Goal: Task Accomplishment & Management: Use online tool/utility

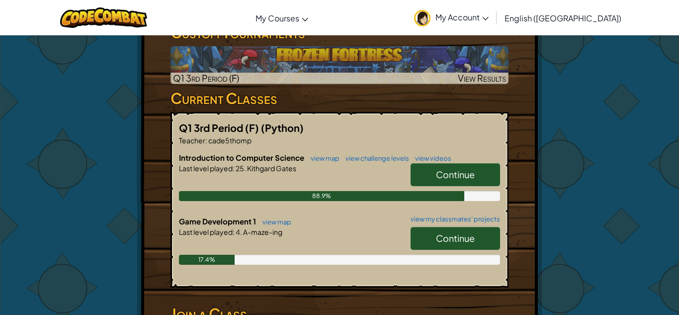
scroll to position [181, 0]
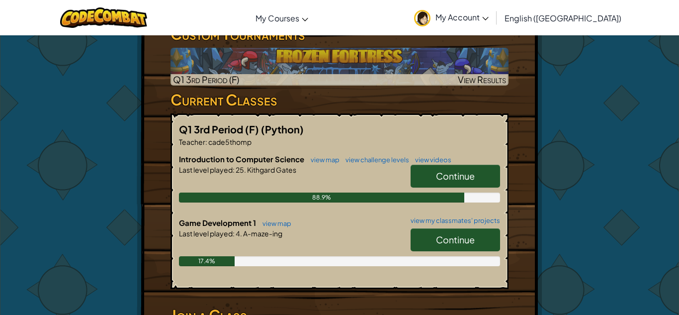
click at [464, 246] on link "Continue" at bounding box center [455, 239] width 89 height 23
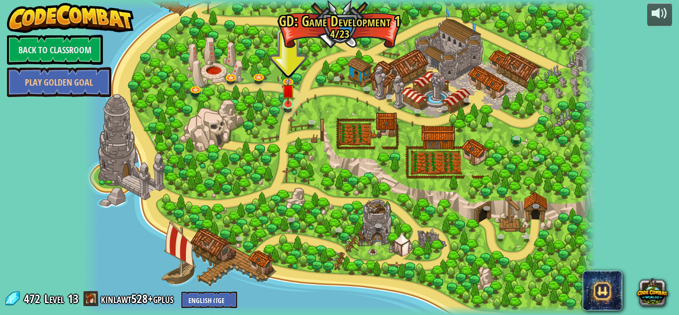
click at [289, 100] on img at bounding box center [288, 91] width 12 height 28
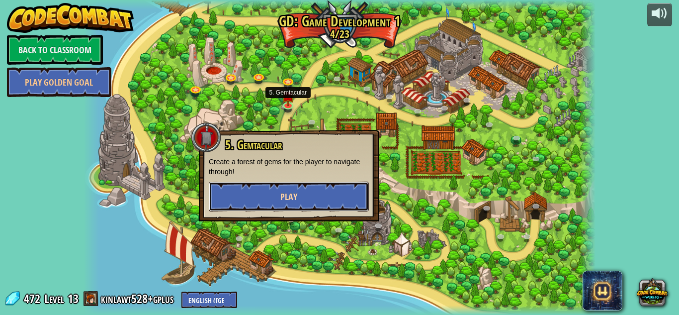
click at [325, 206] on button "Play" at bounding box center [289, 196] width 160 height 30
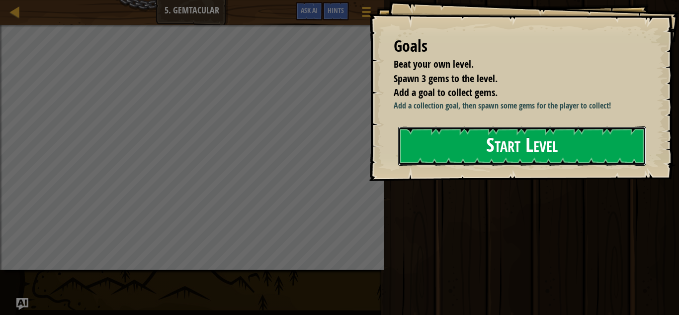
click at [543, 141] on button "Start Level" at bounding box center [522, 145] width 248 height 39
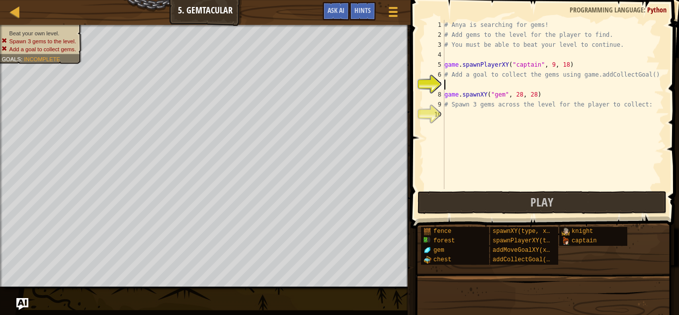
click at [462, 76] on div "# Anya is searching for gems! # Add gems to the level for the player to find. #…" at bounding box center [553, 114] width 222 height 189
click at [448, 60] on div "# Anya is searching for gems! # Add gems to the level for the player to find. #…" at bounding box center [553, 114] width 222 height 189
type textarea "game.spawnPlayerXY("captain", 9, 18)"
click at [453, 87] on div "# Anya is searching for gems! # Add gems to the level for the player to find. #…" at bounding box center [553, 114] width 222 height 189
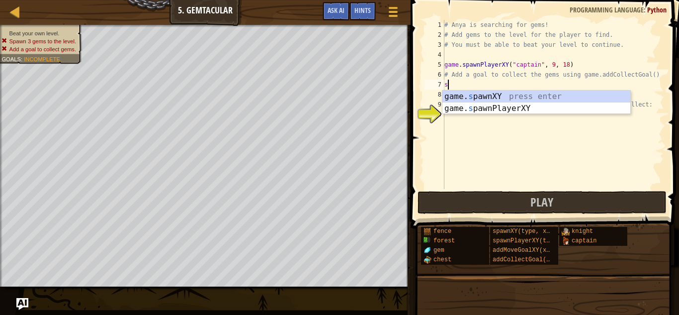
click at [568, 97] on div "game. s pawnXY press enter game. s pawnPlayerXY press enter" at bounding box center [536, 114] width 188 height 48
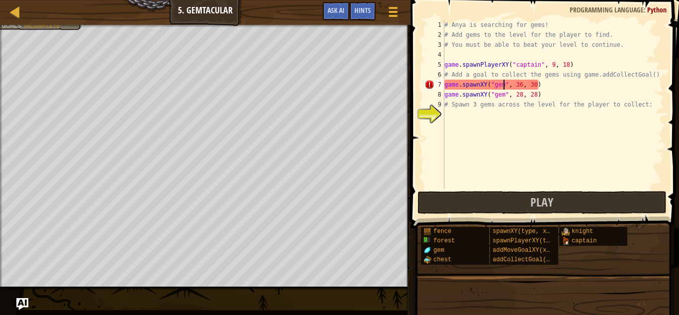
scroll to position [4, 8]
click at [519, 83] on div "# Anya is searching for gems! # Add gems to the level for the player to find. #…" at bounding box center [553, 114] width 222 height 189
click at [536, 86] on div "# Anya is searching for gems! # Add gems to the level for the player to find. #…" at bounding box center [553, 114] width 222 height 189
type textarea "game.spawnXY("gem", 48, 51)"
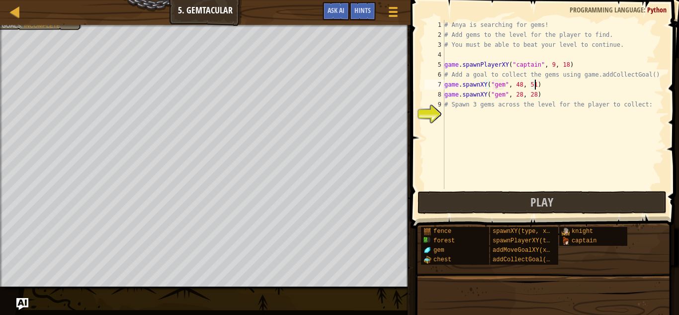
scroll to position [4, 13]
click at [452, 116] on div "# Anya is searching for gems! # Add gems to the level for the player to find. #…" at bounding box center [553, 114] width 222 height 189
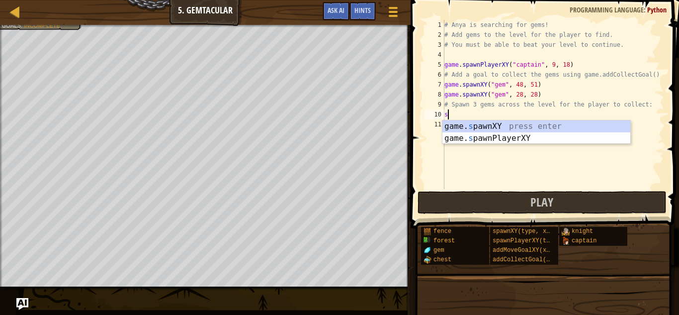
click at [510, 125] on div "game. s pawnXY press enter game. s pawnPlayerXY press enter" at bounding box center [536, 144] width 188 height 48
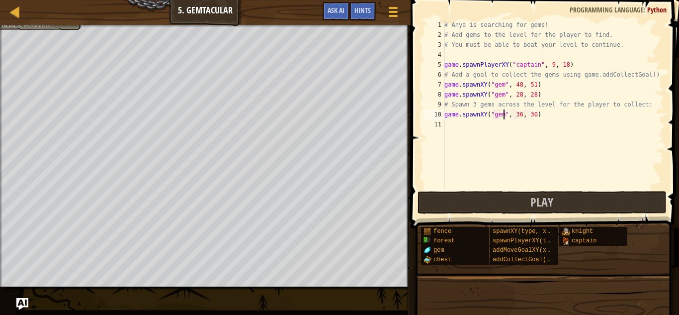
scroll to position [4, 8]
click at [524, 115] on div "# Anya is searching for gems! # Add gems to the level for the player to find. #…" at bounding box center [553, 114] width 222 height 189
click at [524, 118] on div "# Anya is searching for gems! # Add gems to the level for the player to find. #…" at bounding box center [553, 114] width 222 height 189
click at [521, 112] on div "# Anya is searching for gems! # Add gems to the level for the player to find. #…" at bounding box center [553, 114] width 222 height 189
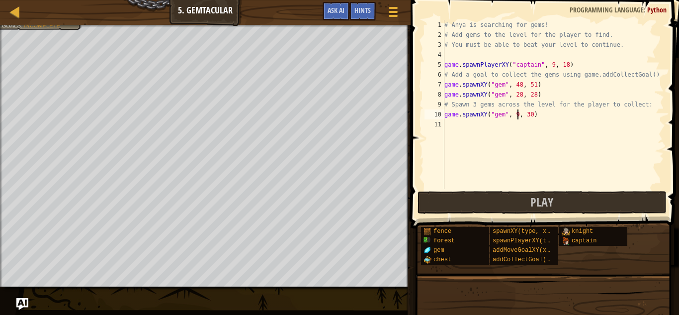
click at [532, 117] on div "# Anya is searching for gems! # Add gems to the level for the player to find. #…" at bounding box center [553, 114] width 222 height 189
type textarea "game.spawnXY("gem", 9, 59)"
click at [549, 200] on span "Play" at bounding box center [541, 202] width 23 height 16
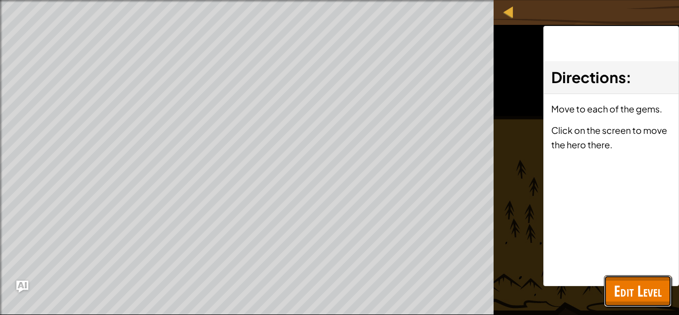
click at [626, 291] on span "Edit Level" at bounding box center [638, 290] width 48 height 20
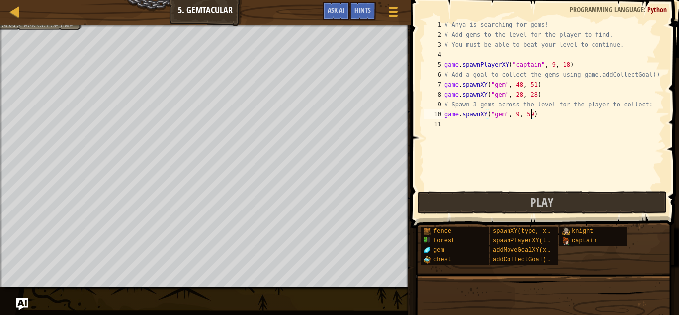
click at [584, 129] on div "# Anya is searching for gems! # Add gems to the level for the player to find. #…" at bounding box center [553, 114] width 222 height 189
click at [604, 204] on button "Play" at bounding box center [542, 202] width 249 height 23
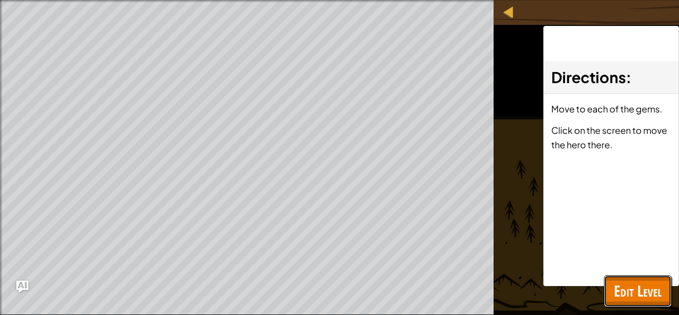
click at [627, 298] on span "Edit Level" at bounding box center [638, 290] width 48 height 20
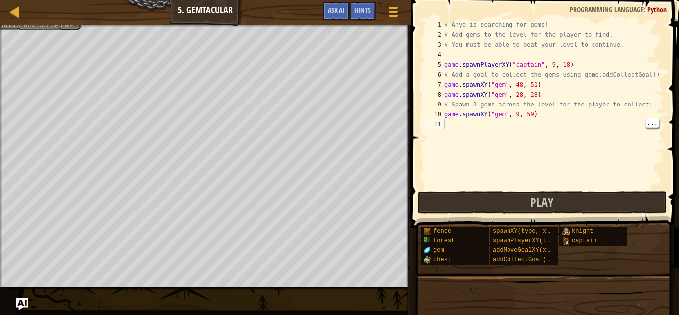
click at [33, 28] on span "Ran out of time" at bounding box center [48, 25] width 49 height 6
click at [520, 85] on div "# Anya is searching for gems! # Add gems to the level for the player to find. #…" at bounding box center [553, 114] width 222 height 189
click at [530, 89] on div "# Anya is searching for gems! # Add gems to the level for the player to find. #…" at bounding box center [553, 114] width 222 height 189
click at [538, 91] on div "# Anya is searching for gems! # Add gems to the level for the player to find. #…" at bounding box center [553, 114] width 222 height 189
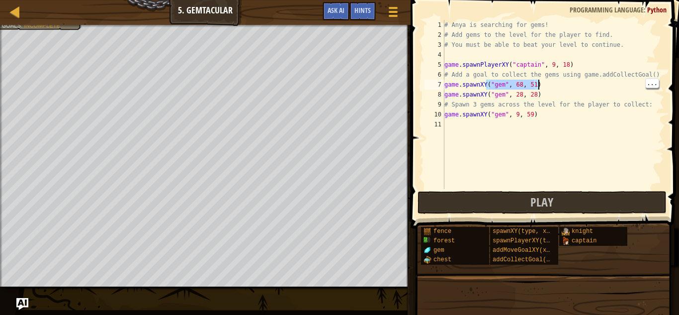
click at [537, 88] on div "# Anya is searching for gems! # Add gems to the level for the player to find. #…" at bounding box center [553, 114] width 222 height 189
click at [534, 80] on div "# Anya is searching for gems! # Add gems to the level for the player to find. #…" at bounding box center [553, 114] width 222 height 189
type textarea "game.spawnXY()"
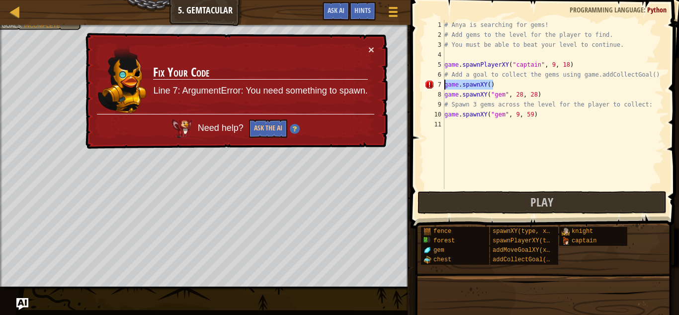
drag, startPoint x: 516, startPoint y: 87, endPoint x: 429, endPoint y: 87, distance: 86.5
click at [429, 87] on div "game.spawnXY() 1 2 3 4 5 6 7 8 9 10 11 # Anya is searching for gems! # Add gems…" at bounding box center [544, 104] width 242 height 169
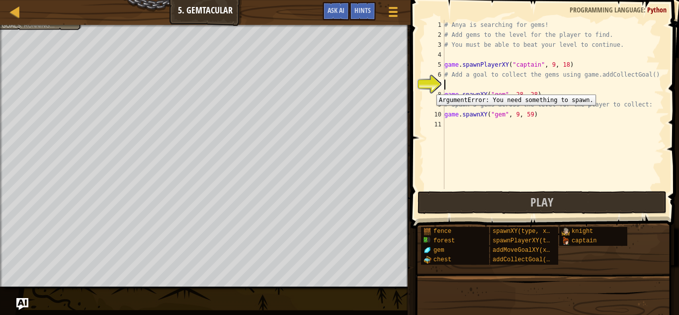
scroll to position [4, 0]
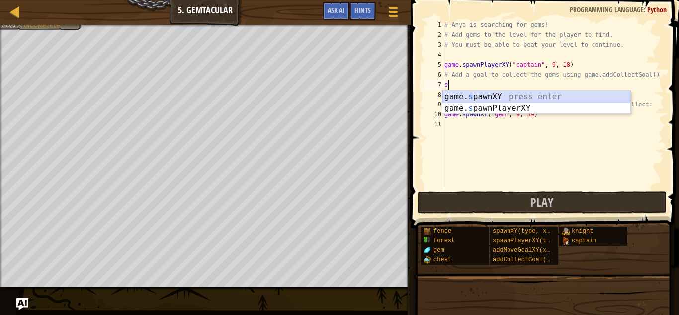
click at [455, 96] on div "game. s pawnXY press enter game. s pawnPlayerXY press enter" at bounding box center [536, 114] width 188 height 48
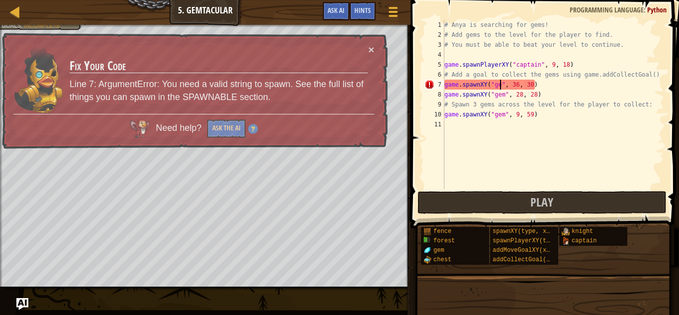
scroll to position [4, 8]
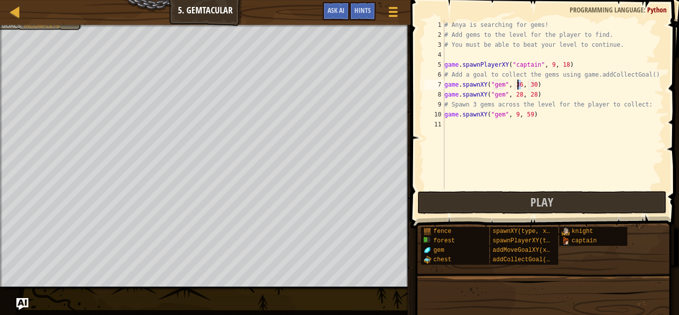
click at [517, 88] on div "# Anya is searching for gems! # Add gems to the level for the player to find. #…" at bounding box center [553, 114] width 222 height 189
click at [529, 88] on div "# Anya is searching for gems! # Add gems to the level for the player to find. #…" at bounding box center [553, 114] width 222 height 189
click at [536, 88] on div "# Anya is searching for gems! # Add gems to the level for the player to find. #…" at bounding box center [553, 114] width 222 height 189
drag, startPoint x: 542, startPoint y: 87, endPoint x: 453, endPoint y: 86, distance: 89.0
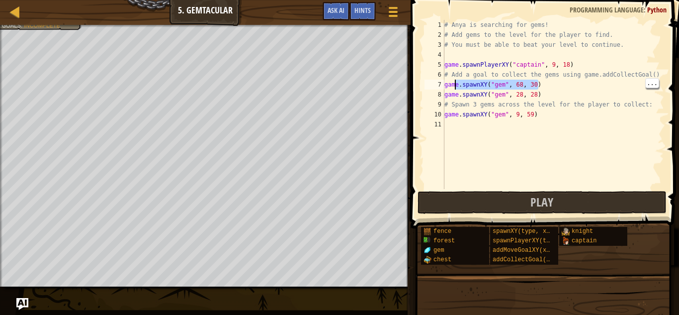
click at [453, 86] on div "# Anya is searching for gems! # Add gems to the level for the player to find. #…" at bounding box center [553, 114] width 222 height 189
drag, startPoint x: 458, startPoint y: 84, endPoint x: 437, endPoint y: 90, distance: 21.7
click at [437, 90] on div "gam 1 2 3 4 5 6 7 8 9 10 11 # Anya is searching for gems! # Add gems to the lev…" at bounding box center [544, 104] width 242 height 169
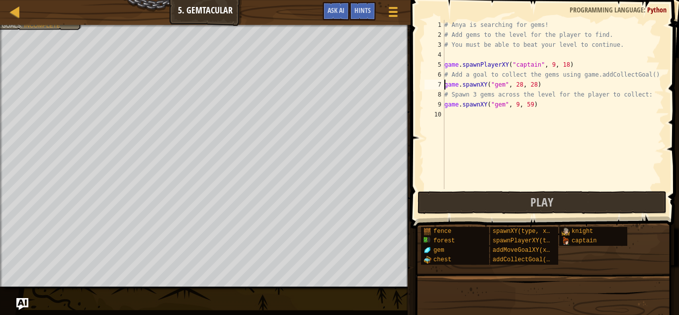
click at [516, 105] on div "# Anya is searching for gems! # Add gems to the level for the player to find. #…" at bounding box center [553, 114] width 222 height 189
click at [519, 105] on div "# Anya is searching for gems! # Add gems to the level for the player to find. #…" at bounding box center [553, 114] width 222 height 189
click at [537, 108] on div "# Anya is searching for gems! # Add gems to the level for the player to find. #…" at bounding box center [553, 114] width 222 height 189
click at [533, 106] on div "# Anya is searching for gems! # Add gems to the level for the player to find. #…" at bounding box center [553, 114] width 222 height 189
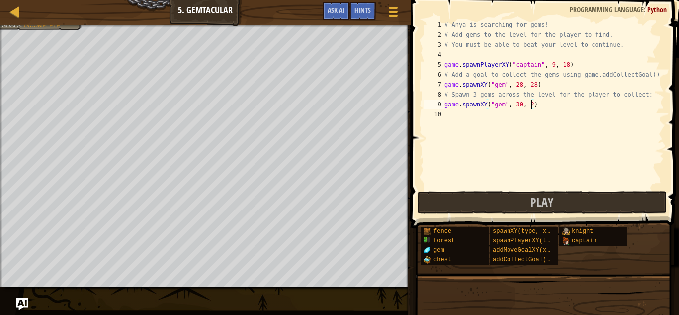
type textarea "game.spawnXY("gem", 30, 28)"
click at [455, 117] on div "# Anya is searching for gems! # Add gems to the level for the player to find. #…" at bounding box center [553, 114] width 222 height 189
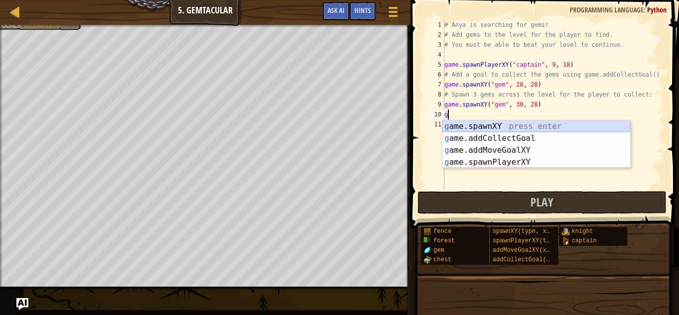
click at [468, 125] on div "g ame.spawnXY press enter g ame.addCollectGoal press enter g ame.addMoveGoalXY …" at bounding box center [536, 156] width 188 height 72
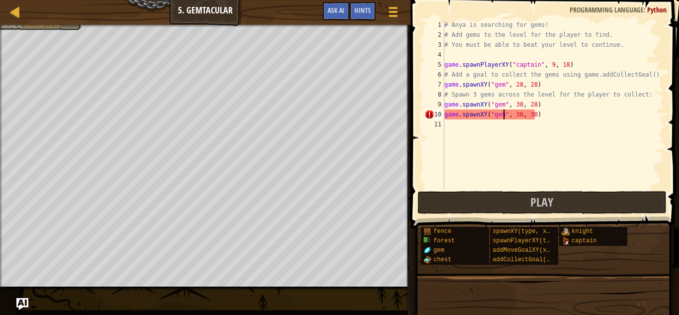
scroll to position [4, 8]
click at [521, 117] on div "# Anya is searching for gems! # Add gems to the level for the player to find. #…" at bounding box center [553, 114] width 222 height 189
click at [533, 113] on div "# Anya is searching for gems! # Add gems to the level for the player to find. #…" at bounding box center [553, 114] width 222 height 189
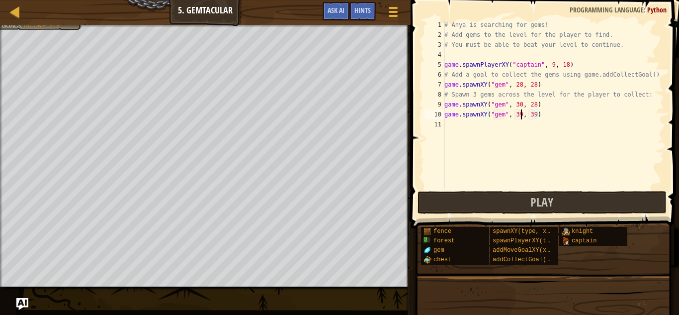
click at [520, 114] on div "# Anya is searching for gems! # Add gems to the level for the player to find. #…" at bounding box center [553, 114] width 222 height 189
click at [534, 116] on div "# Anya is searching for gems! # Add gems to the level for the player to find. #…" at bounding box center [553, 114] width 222 height 189
type textarea "game.spawnXY("gem", 30, 26)"
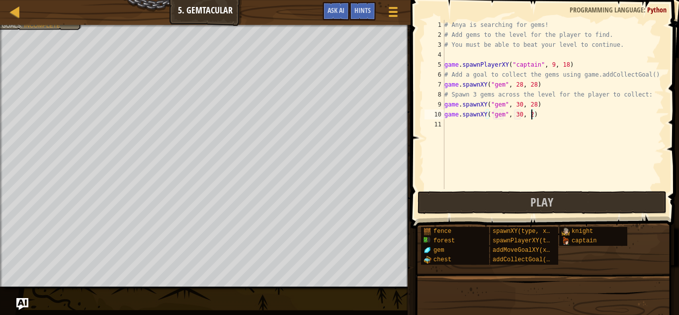
scroll to position [4, 13]
click at [563, 127] on div "# Anya is searching for gems! # Add gems to the level for the player to find. #…" at bounding box center [553, 114] width 222 height 189
click at [487, 197] on button "Play" at bounding box center [542, 202] width 249 height 23
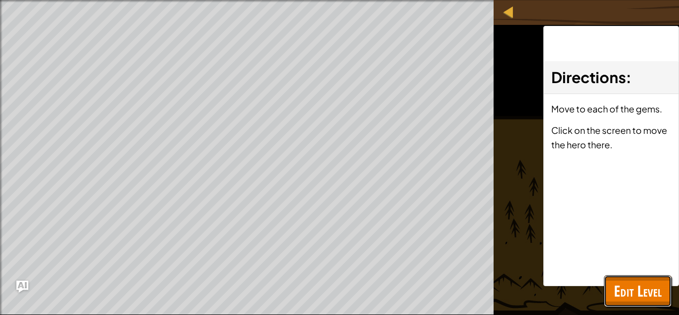
click at [610, 299] on button "Edit Level" at bounding box center [638, 291] width 68 height 32
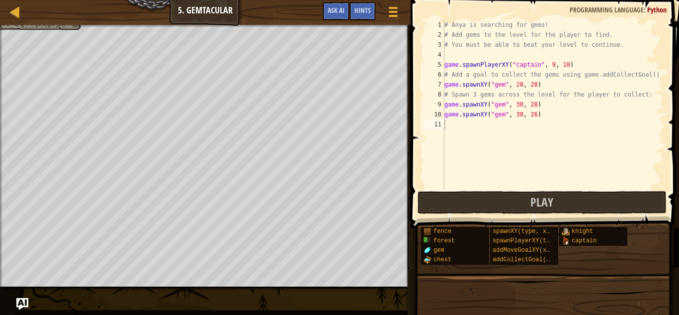
click at [519, 116] on div "# Anya is searching for gems! # Add gems to the level for the player to find. #…" at bounding box center [553, 114] width 222 height 189
click at [521, 116] on div "# Anya is searching for gems! # Add gems to the level for the player to find. #…" at bounding box center [553, 114] width 222 height 189
type textarea "game.spawnXY("gem", 26, 26)"
click at [519, 206] on button "Play" at bounding box center [542, 202] width 249 height 23
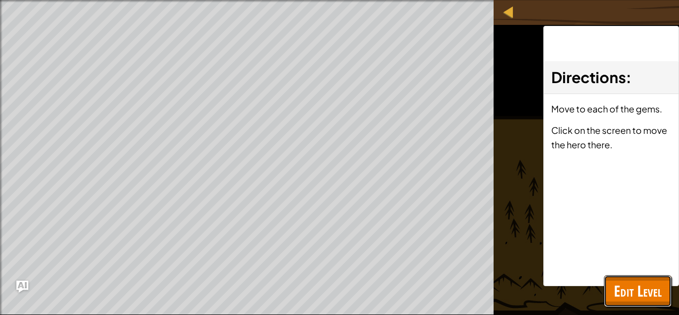
click at [654, 299] on span "Edit Level" at bounding box center [638, 290] width 48 height 20
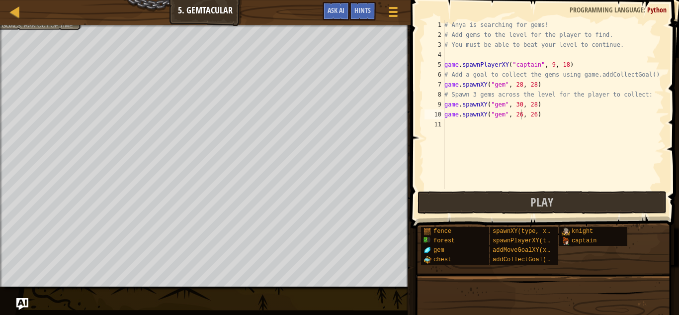
click at [449, 131] on div "# Anya is searching for gems! # Add gems to the level for the player to find. #…" at bounding box center [553, 114] width 222 height 189
click at [445, 93] on div "# Anya is searching for gems! # Add gems to the level for the player to find. #…" at bounding box center [553, 114] width 222 height 189
click at [444, 82] on div "7" at bounding box center [435, 85] width 20 height 10
type textarea "game.spawnXY("gem", 28, 28)"
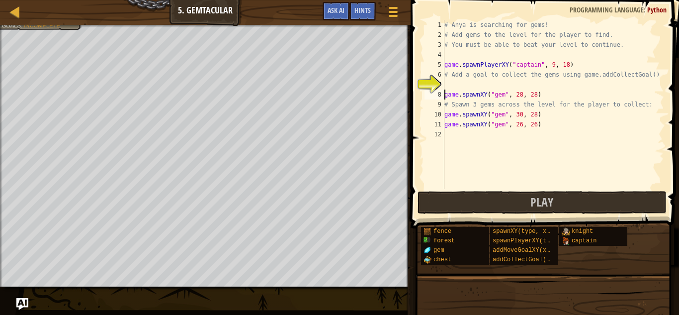
click at [446, 81] on div "# Anya is searching for gems! # Add gems to the level for the player to find. #…" at bounding box center [553, 114] width 222 height 189
type textarea "g"
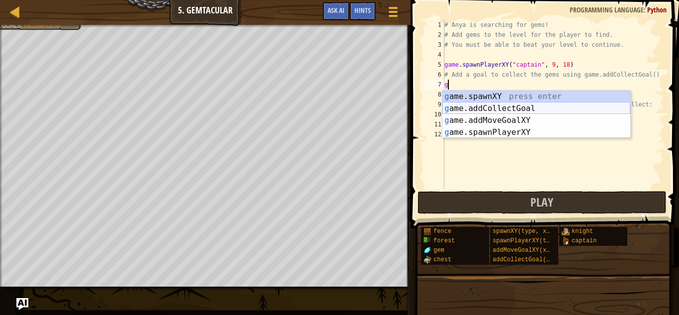
click at [486, 106] on div "g ame.spawnXY press enter g ame.addCollectGoal press enter g ame.addMoveGoalXY …" at bounding box center [536, 126] width 188 height 72
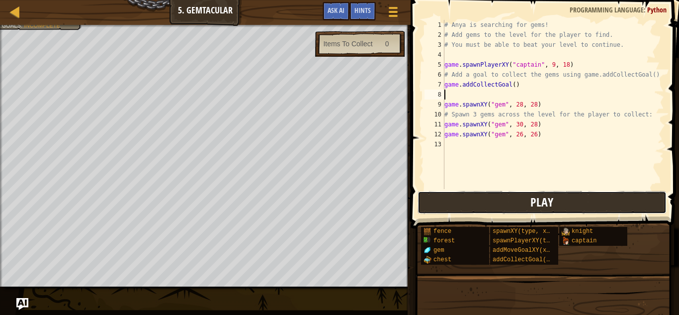
click at [495, 196] on button "Play" at bounding box center [542, 202] width 249 height 23
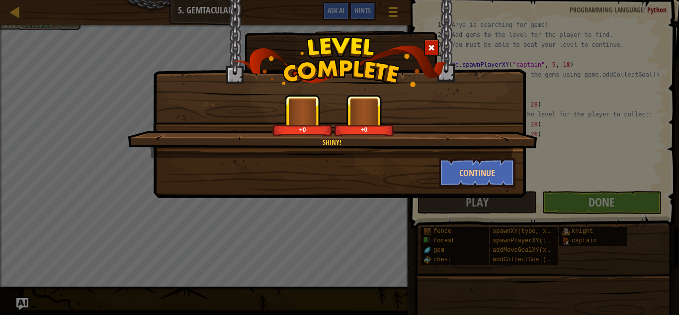
click at [620, 196] on div "Shiny! +0 +0 Continue" at bounding box center [339, 157] width 679 height 315
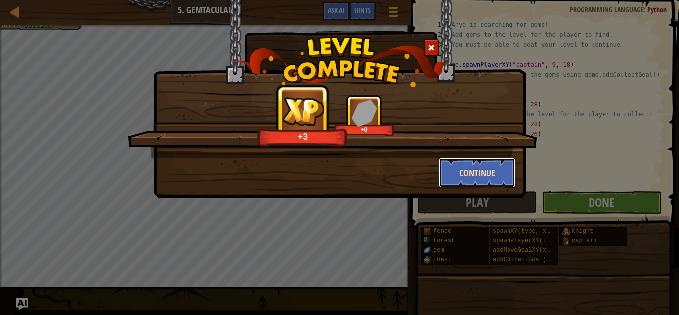
click at [505, 173] on button "Continue" at bounding box center [477, 173] width 77 height 30
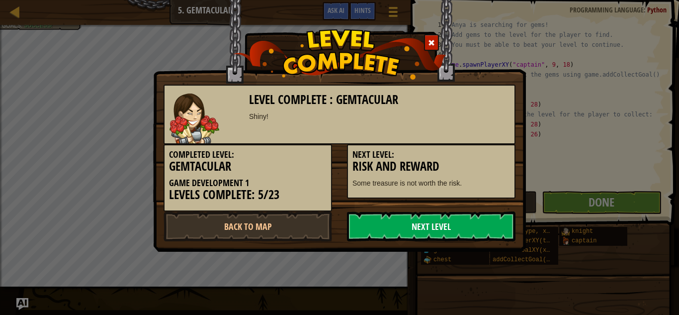
click at [428, 226] on link "Next Level" at bounding box center [431, 226] width 169 height 30
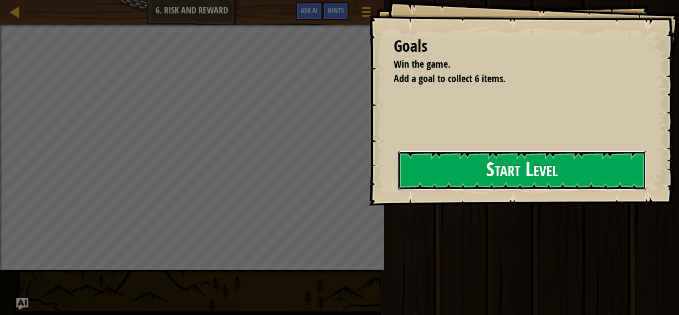
click at [468, 177] on button "Start Level" at bounding box center [522, 170] width 248 height 39
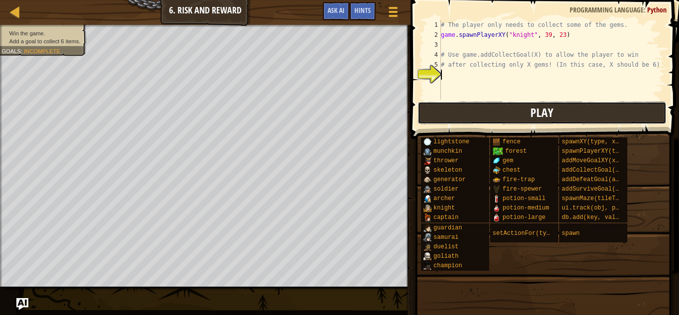
click at [475, 118] on button "Play" at bounding box center [542, 112] width 249 height 23
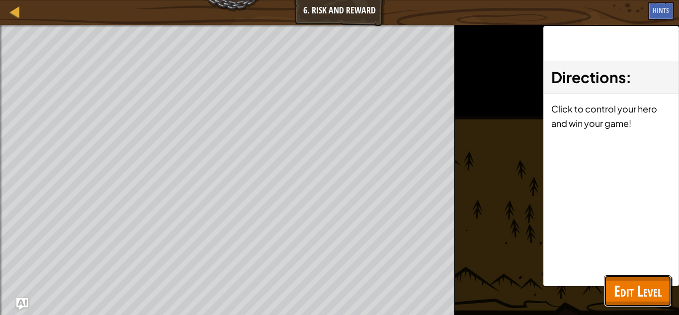
click at [634, 288] on span "Edit Level" at bounding box center [638, 290] width 48 height 20
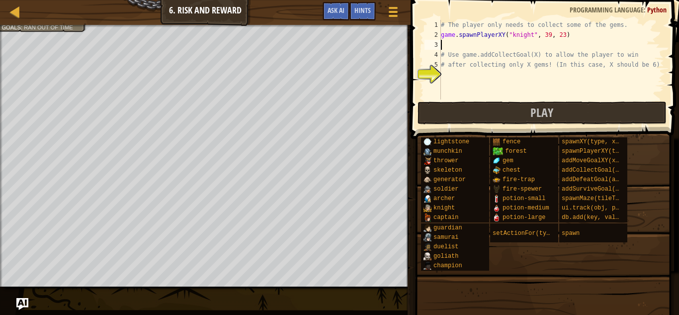
click at [446, 47] on div "# The player only needs to collect some of the gems. game . spawnPlayerXY ( "kn…" at bounding box center [551, 69] width 225 height 99
type textarea "a"
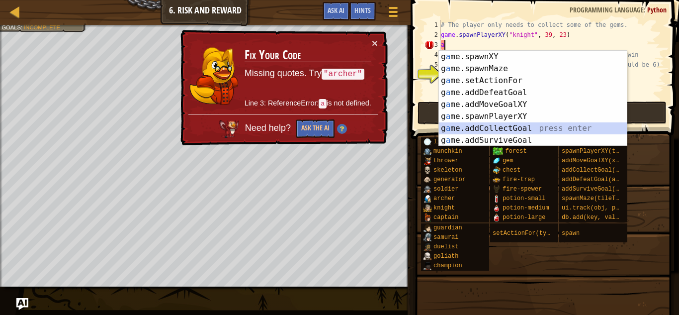
click at [518, 123] on div "g a me.spawnXY press enter g a me.spawnMaze press enter g a me.setActionFor pre…" at bounding box center [533, 110] width 188 height 119
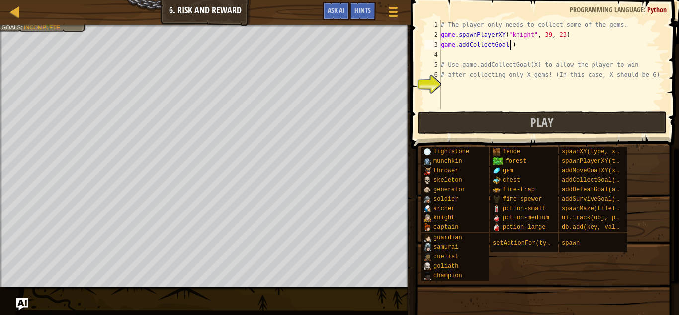
click at [510, 46] on div "# The player only needs to collect some of the gems. game . spawnPlayerXY ( "kn…" at bounding box center [551, 74] width 225 height 109
type textarea "game.addCollectGoal()"
click at [473, 124] on button "Play" at bounding box center [542, 122] width 249 height 23
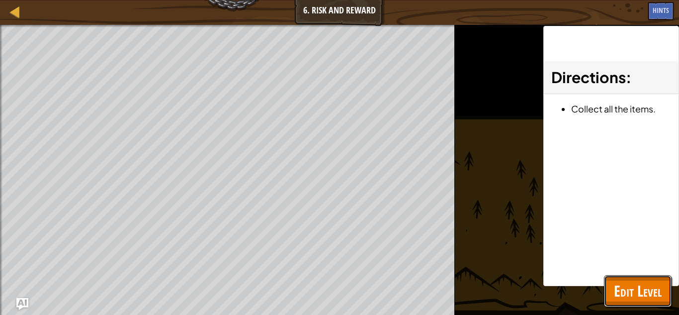
click at [618, 286] on span "Edit Level" at bounding box center [638, 290] width 48 height 20
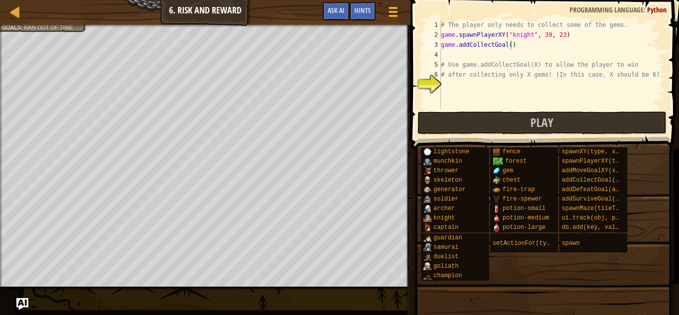
click at [443, 56] on div "# The player only needs to collect some of the gems. game . spawnPlayerXY ( "kn…" at bounding box center [551, 74] width 225 height 109
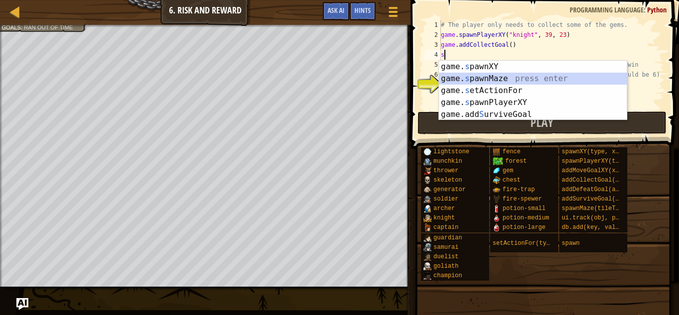
click at [484, 80] on div "game. s pawnXY press enter game. s pawnMaze press enter game. s etActionFor pre…" at bounding box center [533, 103] width 188 height 84
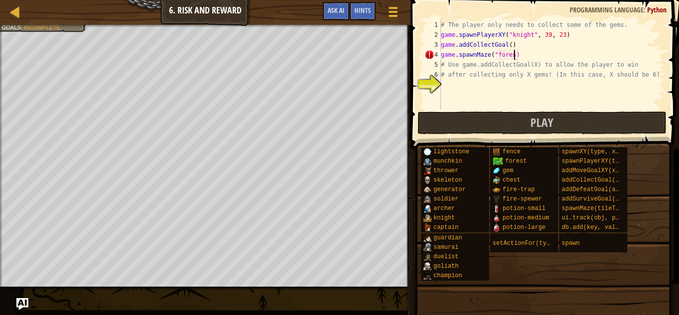
click at [568, 62] on div "# The player only needs to collect some of the gems. game . spawnPlayerXY ( "kn…" at bounding box center [551, 74] width 225 height 109
click at [530, 59] on div "# The player only needs to collect some of the gems. game . spawnPlayerXY ( "kn…" at bounding box center [551, 74] width 225 height 109
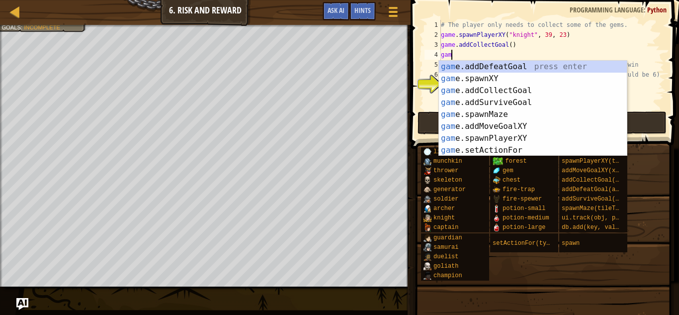
click at [514, 82] on div "gam e.addDefeatGoal press enter gam e.spawnXY press enter gam e.addCollectGoal …" at bounding box center [533, 120] width 188 height 119
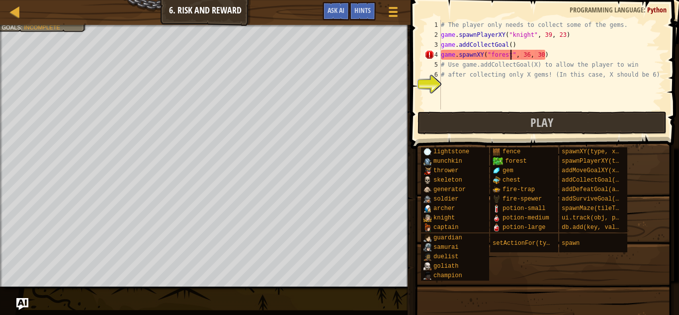
scroll to position [4, 10]
click at [528, 55] on div "# The player only needs to collect some of the gems. game . spawnPlayerXY ( "kn…" at bounding box center [551, 74] width 225 height 109
click at [543, 55] on div "# The player only needs to collect some of the gems. game . spawnPlayerXY ( "kn…" at bounding box center [551, 74] width 225 height 109
type textarea "game.spawnXY("forest", 42, 41)"
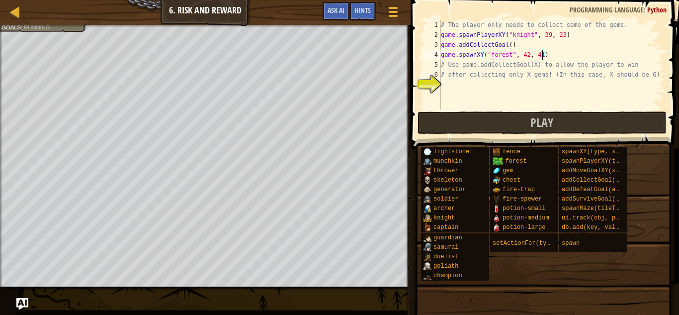
scroll to position [4, 14]
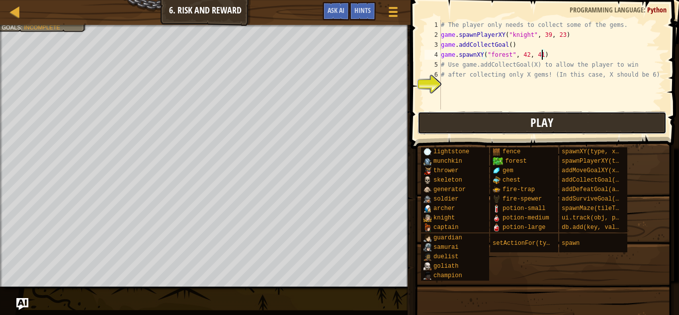
click at [510, 124] on button "Play" at bounding box center [542, 122] width 249 height 23
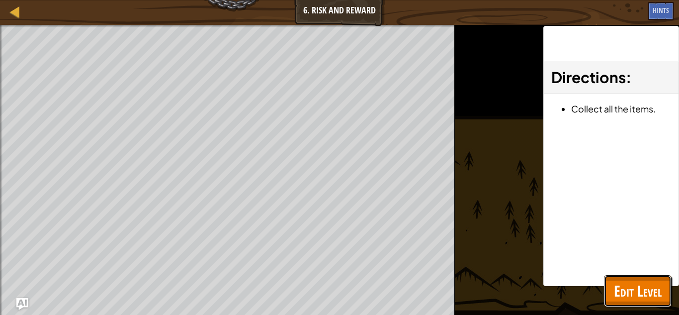
click at [634, 279] on button "Edit Level" at bounding box center [638, 291] width 68 height 32
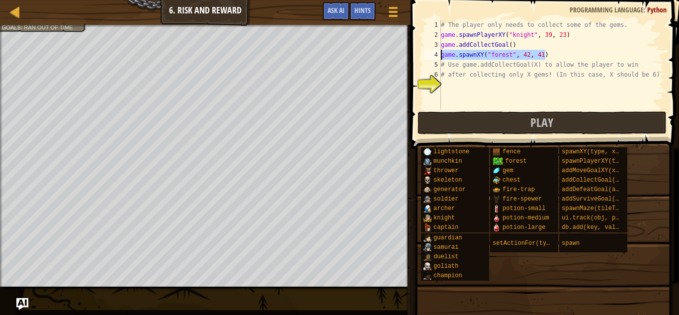
drag, startPoint x: 550, startPoint y: 55, endPoint x: 439, endPoint y: 55, distance: 110.9
click at [439, 55] on div "game.spawnXY("forest", 42, 41) 1 2 3 4 5 6 7 # The player only needs to collect…" at bounding box center [544, 64] width 242 height 89
click at [510, 47] on div "# The player only needs to collect some of the gems. game . spawnPlayerXY ( "kn…" at bounding box center [551, 74] width 225 height 109
type textarea "game.addCollectGoal(6)"
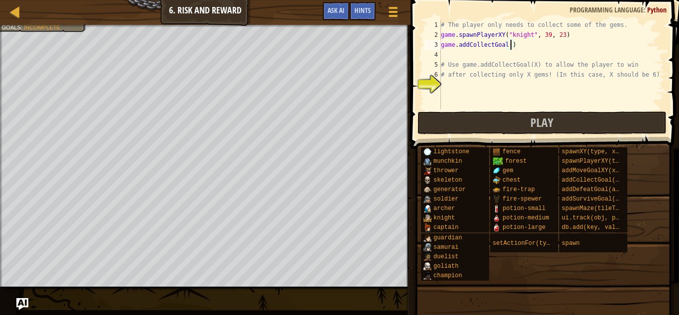
scroll to position [4, 10]
click at [594, 127] on button "Play" at bounding box center [542, 122] width 249 height 23
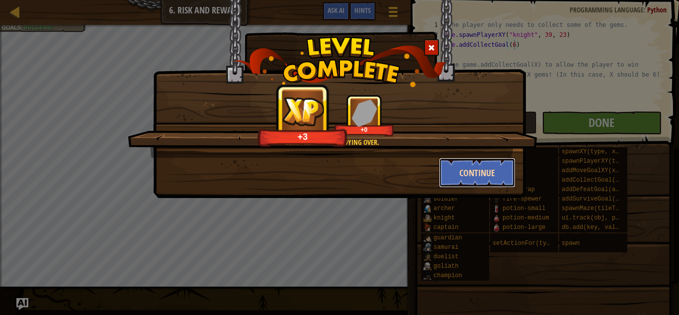
click at [504, 177] on button "Continue" at bounding box center [477, 173] width 77 height 30
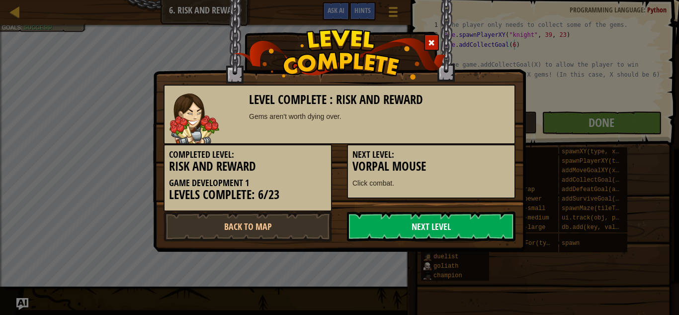
click at [477, 232] on link "Next Level" at bounding box center [431, 226] width 169 height 30
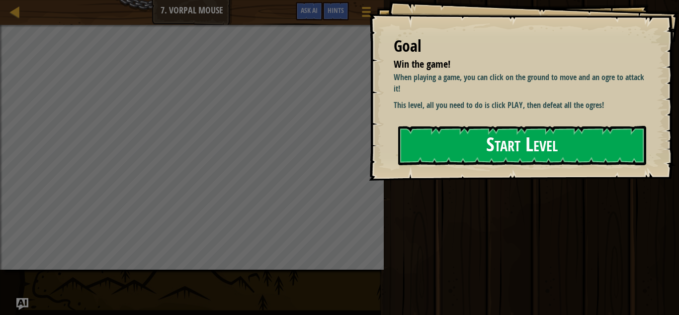
click at [468, 161] on button "Start Level" at bounding box center [522, 145] width 248 height 39
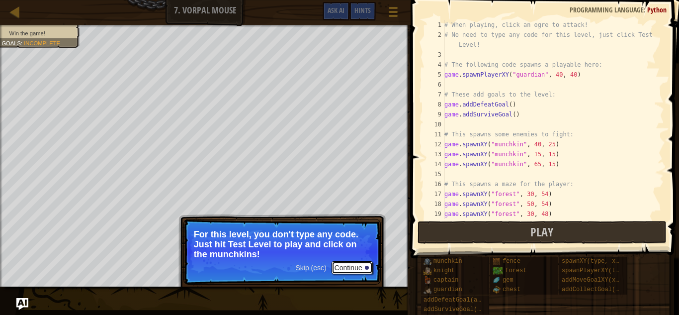
click at [355, 269] on button "Continue" at bounding box center [352, 267] width 41 height 13
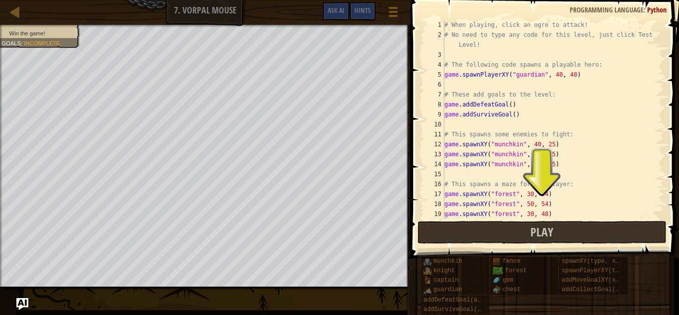
scroll to position [4, 0]
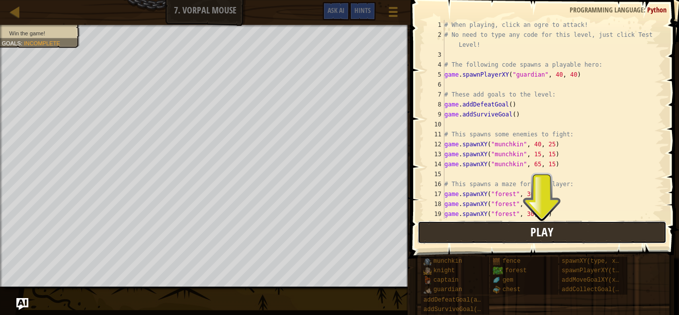
click at [491, 229] on button "Play" at bounding box center [542, 232] width 249 height 23
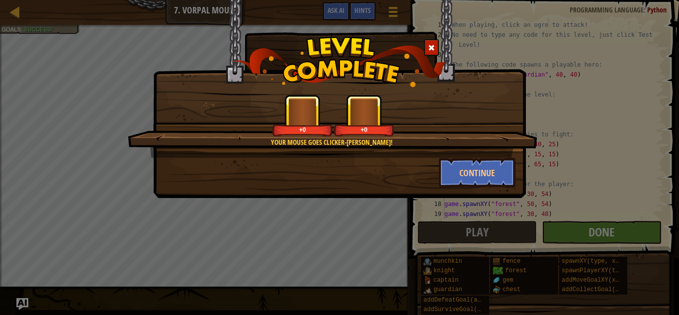
click at [604, 238] on div "Your mouse goes clicker-[PERSON_NAME]! +0 +0 Continue" at bounding box center [339, 157] width 679 height 315
click at [492, 178] on button "Continue" at bounding box center [477, 173] width 77 height 30
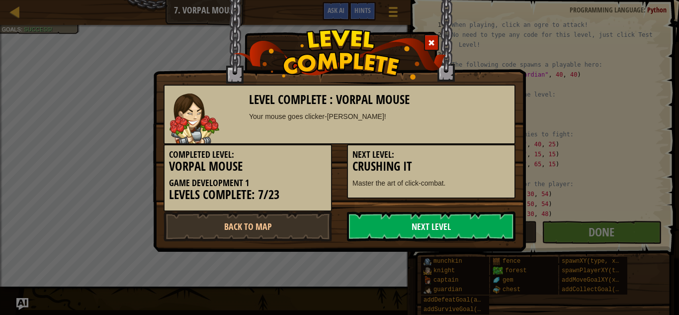
click at [489, 228] on link "Next Level" at bounding box center [431, 226] width 169 height 30
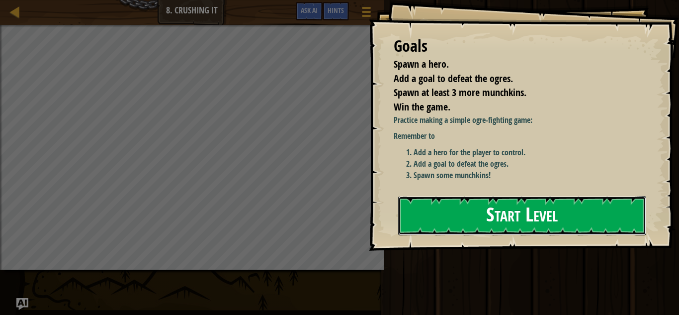
click at [487, 218] on button "Start Level" at bounding box center [522, 215] width 248 height 39
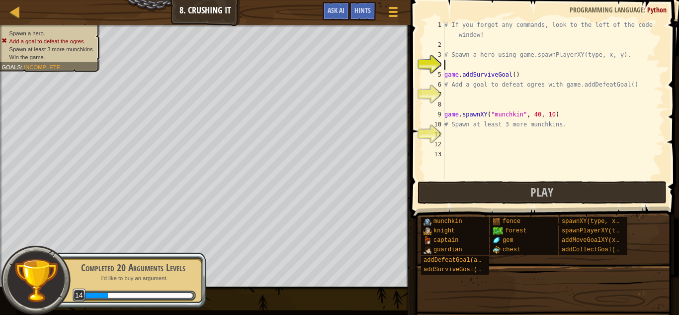
click at [515, 75] on div "# If you forget any commands, look to the left of the code window! # Spawn a he…" at bounding box center [553, 114] width 222 height 189
type textarea "game.addSurviveGoal()"
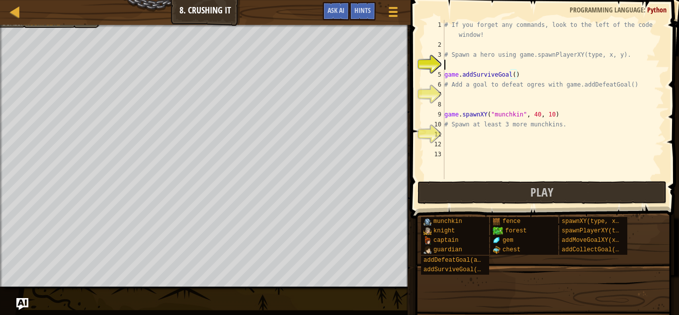
click at [487, 66] on div "# If you forget any commands, look to the left of the code window! # Spawn a he…" at bounding box center [553, 114] width 222 height 189
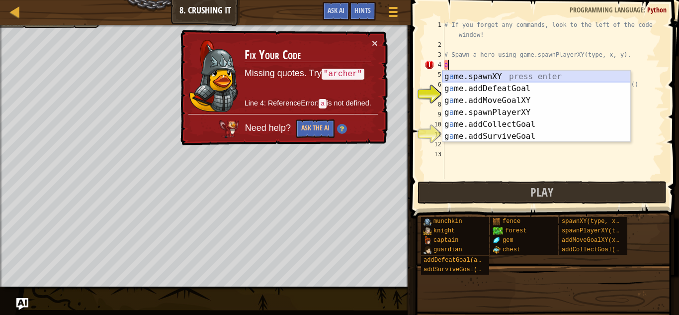
click at [533, 74] on div "g a me.spawnXY press enter g a me.addDefeatGoal press enter g a me.addMoveGoalX…" at bounding box center [536, 118] width 188 height 95
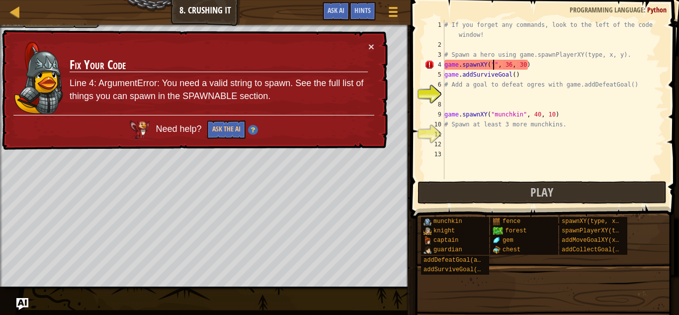
click at [541, 59] on div "# If you forget any commands, look to the left of the code window! # Spawn a he…" at bounding box center [553, 114] width 222 height 189
click at [542, 60] on div "# If you forget any commands, look to the left of the code window! # Spawn a he…" at bounding box center [553, 114] width 222 height 189
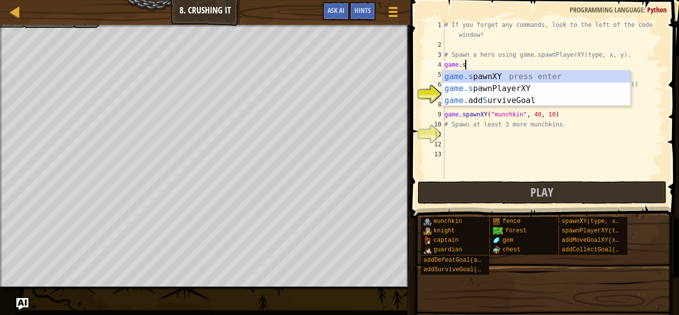
type textarea "g"
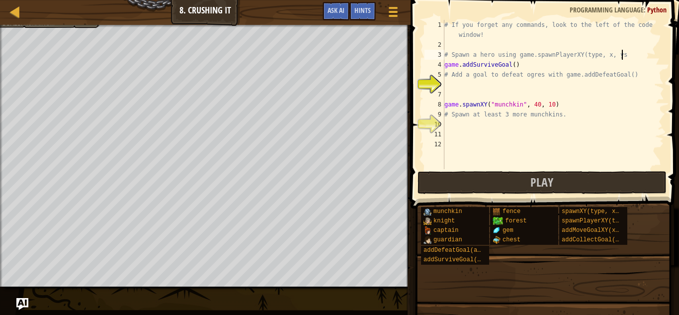
scroll to position [4, 25]
type textarea "# Spawn a hero using game.spawnPlayerXY(type, x, y"
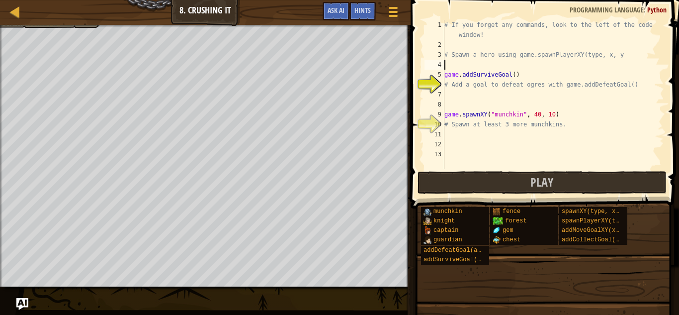
scroll to position [4, 0]
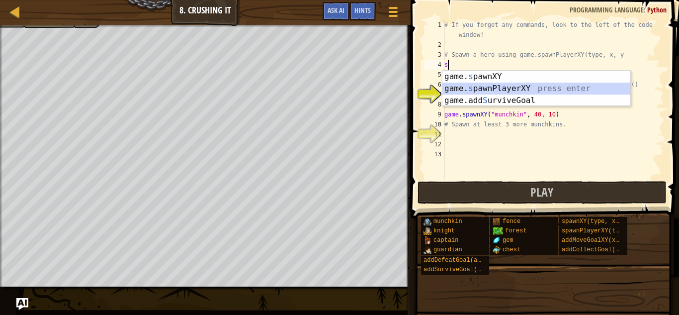
click at [595, 87] on div "game. s pawnXY press enter game. s pawnPlayerXY press enter game.add S urviveGo…" at bounding box center [536, 101] width 188 height 60
type textarea "player = game.spawnPlayerXY("captain", 36, 30)"
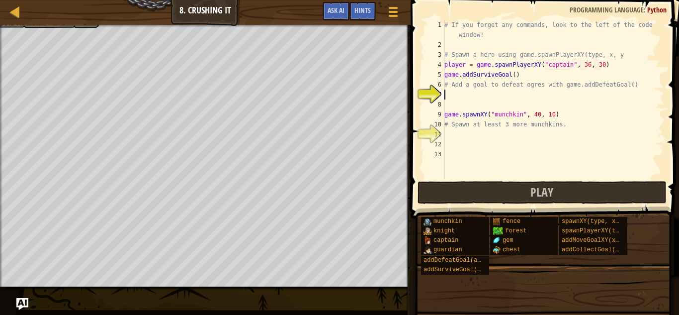
click at [601, 94] on div "# If you forget any commands, look to the left of the code window! # Spawn a he…" at bounding box center [553, 114] width 222 height 189
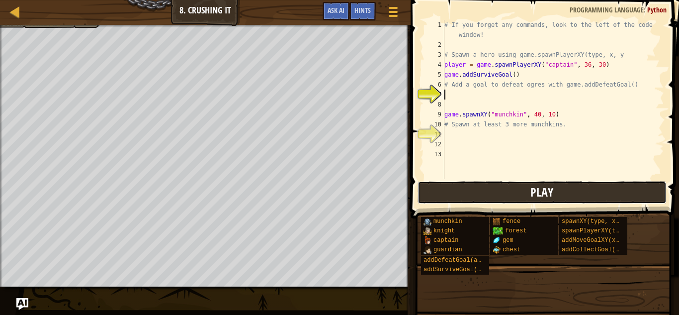
click at [517, 186] on button "Play" at bounding box center [542, 192] width 249 height 23
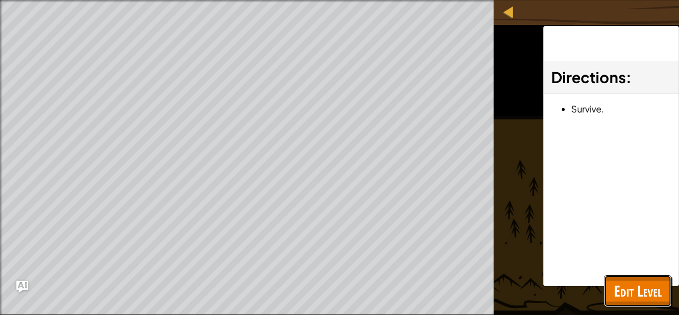
click at [636, 285] on span "Edit Level" at bounding box center [638, 290] width 48 height 20
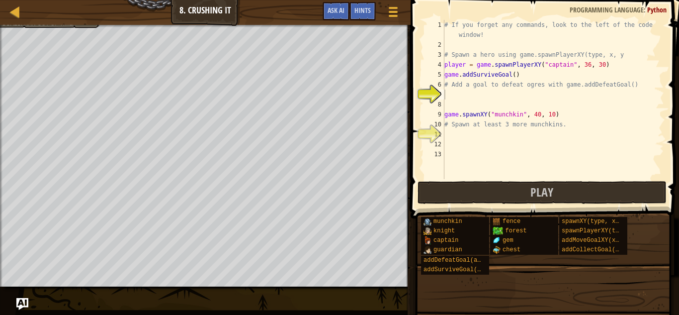
type textarea "# Add a goal to defeat ogres with game.addDefeatGoal()"
click at [445, 87] on div "# If you forget any commands, look to the left of the code window! # Spawn a he…" at bounding box center [553, 114] width 222 height 189
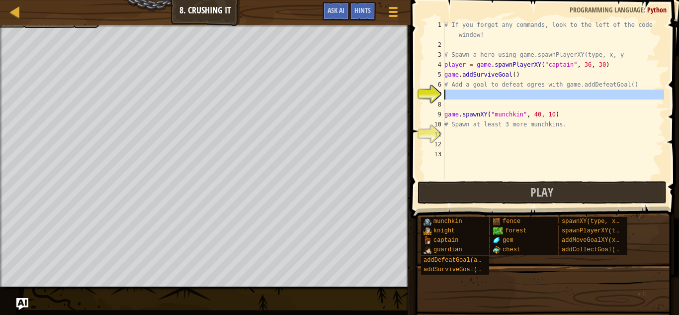
click at [443, 93] on div "7" at bounding box center [435, 94] width 20 height 10
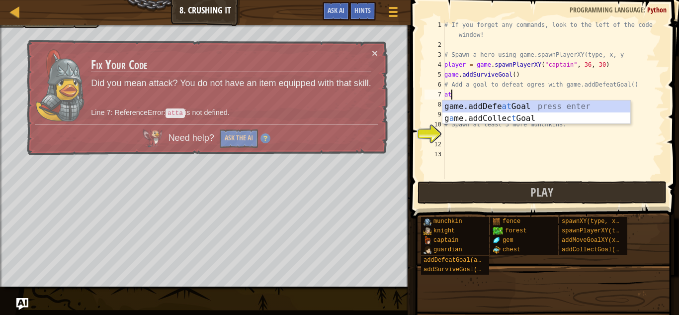
scroll to position [4, 0]
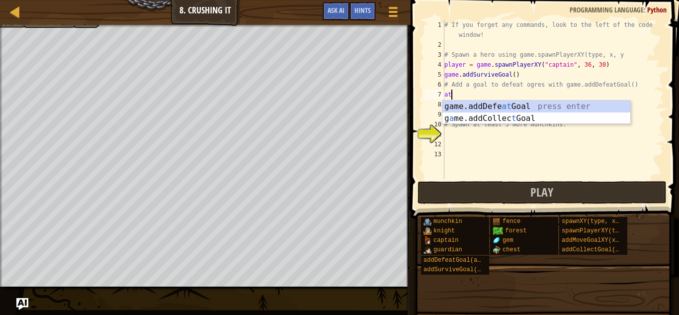
type textarea "a"
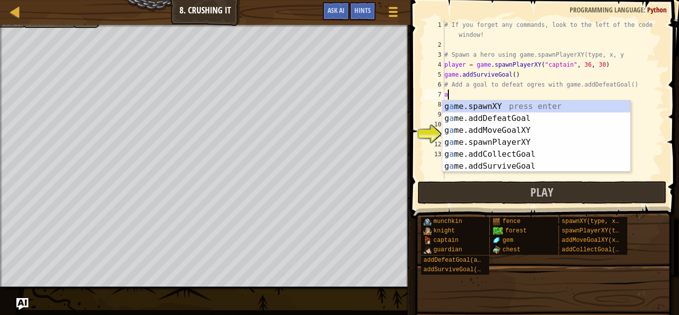
scroll to position [4, 0]
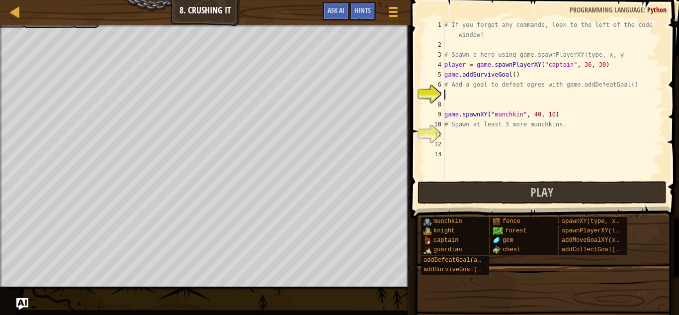
click at [74, 20] on div "Map Game Development 1 8. Crushing It Game Menu Done Hints Ask AI" at bounding box center [205, 12] width 411 height 25
click at [73, 27] on div at bounding box center [205, 26] width 411 height 2
click at [32, 25] on div at bounding box center [205, 26] width 411 height 2
click at [15, 26] on div at bounding box center [205, 26] width 411 height 2
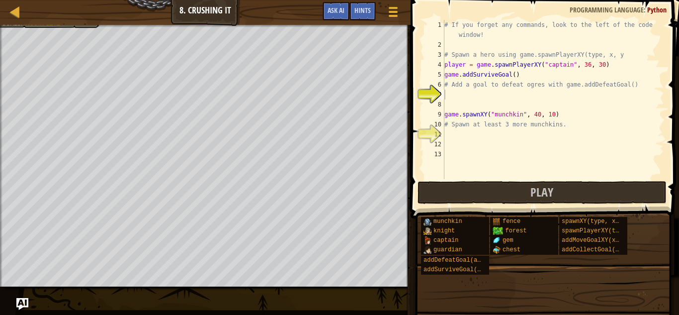
click at [8, 25] on div at bounding box center [205, 26] width 411 height 2
click at [41, 24] on div "Map Game Development 1 8. Crushing It Game Menu Done Hints Ask AI" at bounding box center [205, 12] width 411 height 25
click at [46, 18] on div "Map Game Development 1 8. Crushing It Game Menu Done Hints Ask AI" at bounding box center [205, 12] width 411 height 25
click at [393, 12] on span at bounding box center [392, 12] width 9 height 2
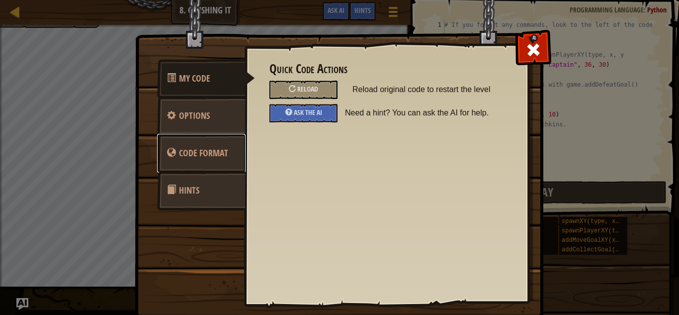
click at [177, 138] on link "Code Format" at bounding box center [201, 153] width 88 height 39
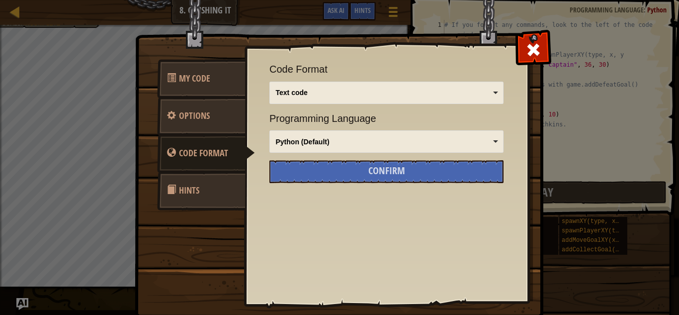
click at [173, 178] on link "Hints" at bounding box center [201, 190] width 88 height 39
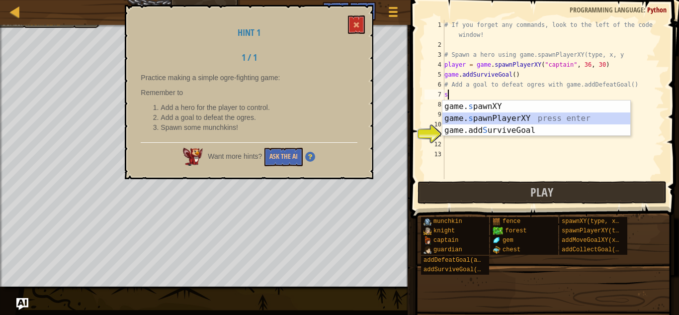
click at [480, 120] on div "game. s pawnXY press enter game. s pawnPlayerXY press enter game.add S urviveGo…" at bounding box center [536, 130] width 188 height 60
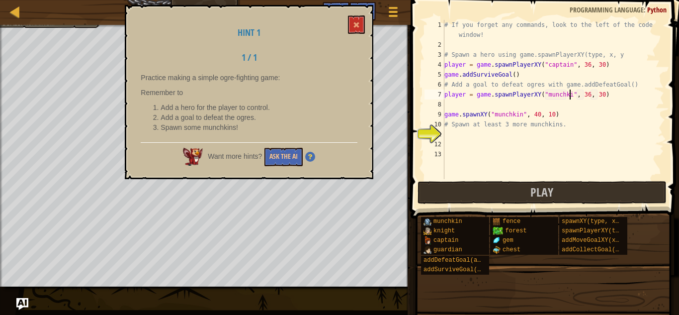
scroll to position [4, 18]
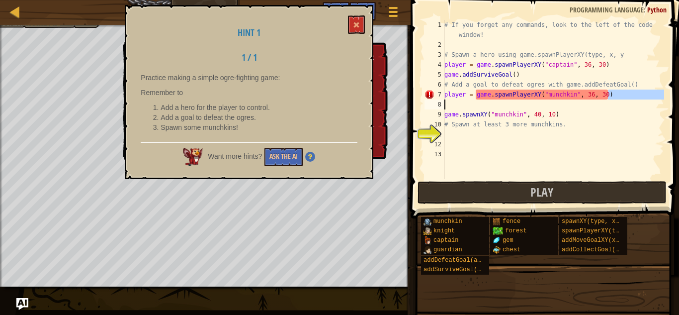
drag, startPoint x: 610, startPoint y: 97, endPoint x: 450, endPoint y: 105, distance: 159.8
click at [450, 105] on div "# If you forget any commands, look to the left of the code window! # Spawn a he…" at bounding box center [553, 114] width 222 height 189
click at [590, 93] on div "# If you forget any commands, look to the left of the code window! # Spawn a he…" at bounding box center [553, 114] width 222 height 189
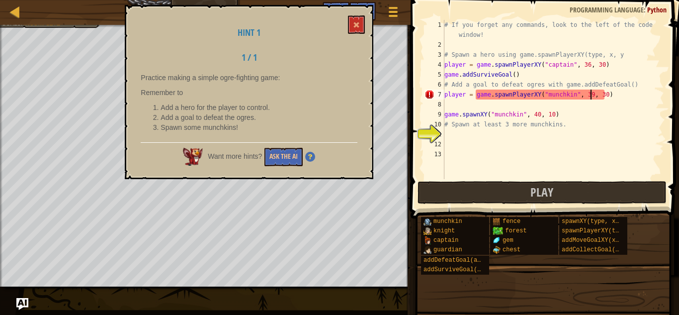
scroll to position [4, 21]
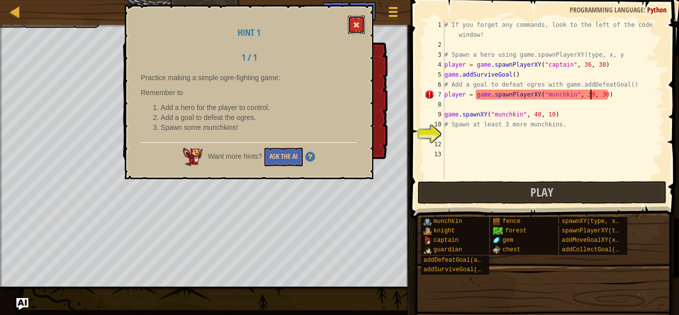
click at [363, 24] on button at bounding box center [356, 24] width 17 height 18
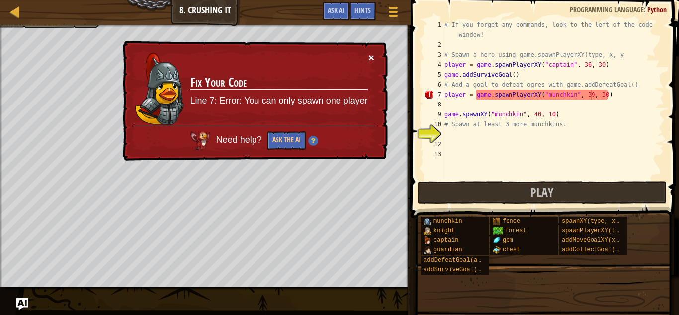
click at [373, 52] on button "×" at bounding box center [371, 57] width 6 height 10
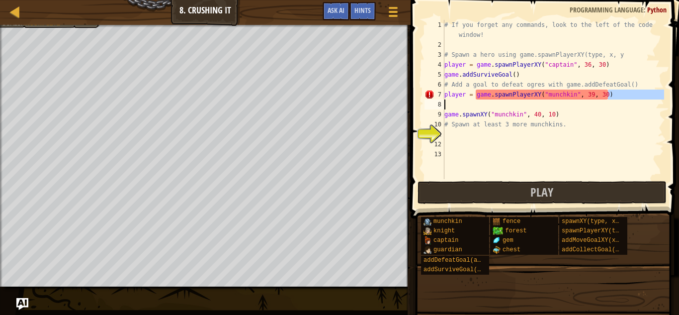
drag, startPoint x: 617, startPoint y: 96, endPoint x: 503, endPoint y: 106, distance: 114.8
click at [503, 106] on div "# If you forget any commands, look to the left of the code window! # Spawn a he…" at bounding box center [553, 114] width 222 height 189
drag, startPoint x: 561, startPoint y: 114, endPoint x: 433, endPoint y: 121, distance: 128.4
click at [433, 121] on div "player = game.spawnPlayerXY("munchkin", 39, 30) 1 2 3 4 5 6 7 8 9 10 11 12 13 #…" at bounding box center [544, 99] width 242 height 159
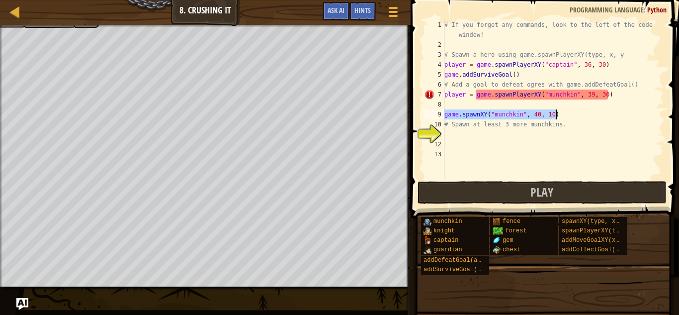
drag, startPoint x: 446, startPoint y: 116, endPoint x: 555, endPoint y: 111, distance: 109.5
click at [555, 111] on div "# If you forget any commands, look to the left of the code window! # Spawn a he…" at bounding box center [553, 114] width 222 height 189
type textarea "game.spawnXY("munchkin", 40, 10)"
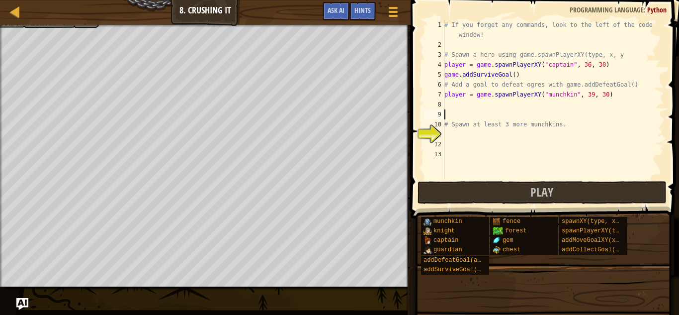
scroll to position [4, 0]
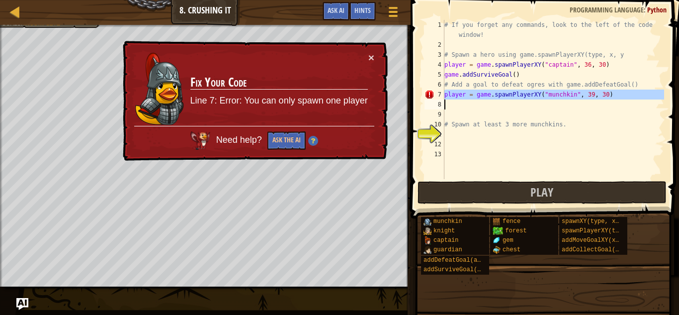
drag, startPoint x: 444, startPoint y: 93, endPoint x: 581, endPoint y: 99, distance: 137.3
click at [581, 99] on div "1 2 3 4 5 6 7 8 9 10 11 12 13 # If you forget any commands, look to the left of…" at bounding box center [544, 99] width 242 height 159
type textarea "player = game.spawnPlayerXY("munchkin", 39, 30)"
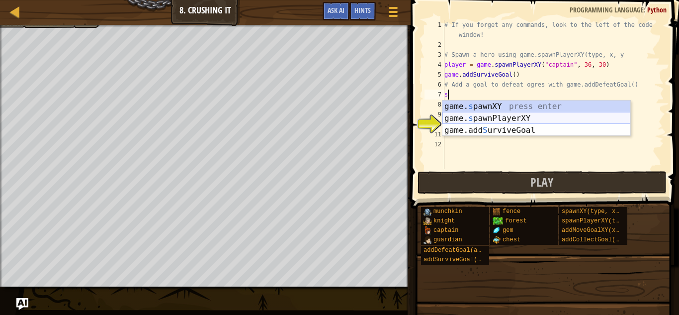
click at [509, 117] on div "game. s pawnXY press enter game. s pawnPlayerXY press enter game.add S urviveGo…" at bounding box center [536, 130] width 188 height 60
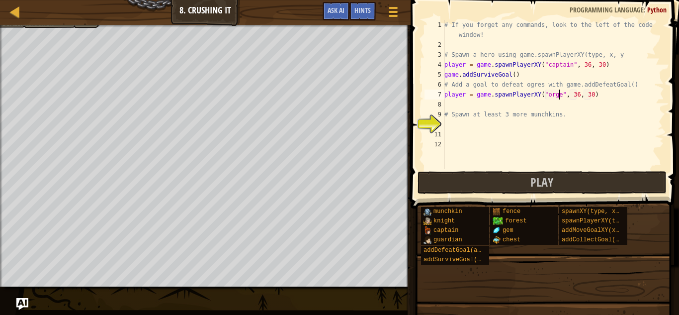
scroll to position [4, 16]
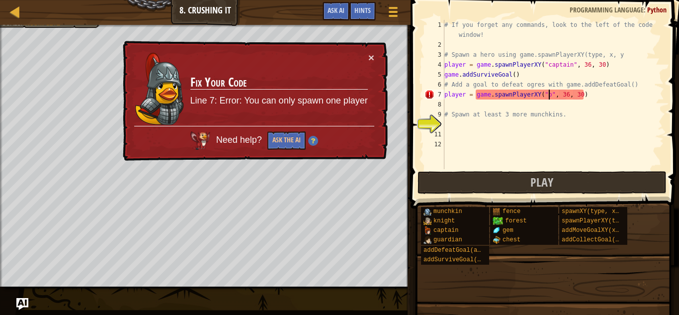
type textarea "player = game.spawnPlayerXY("", 36, 30)"
click at [595, 100] on div "# If you forget any commands, look to the left of the code window! # Spawn a he…" at bounding box center [553, 109] width 222 height 179
click at [608, 92] on div "# If you forget any commands, look to the left of the code window! # Spawn a he…" at bounding box center [553, 109] width 222 height 179
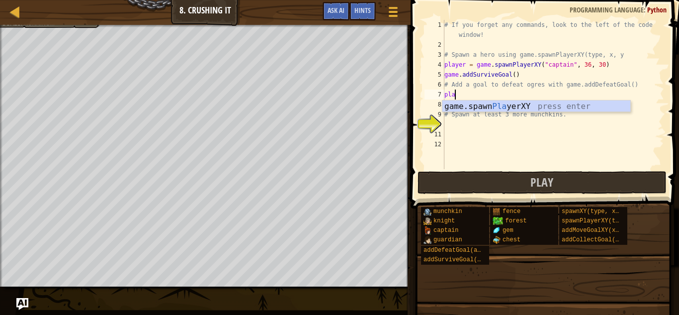
type textarea "p"
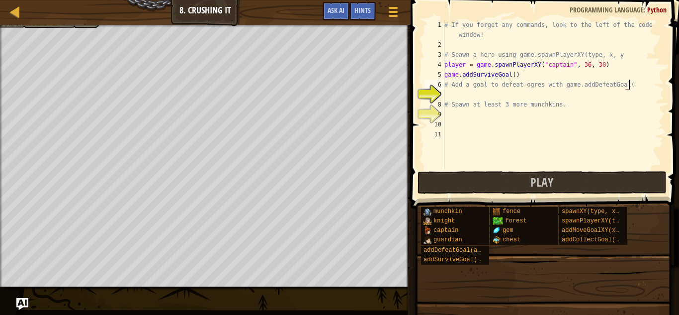
type textarea "# Add a goal to defeat ogres with game.addDefeatGoal"
click at [533, 93] on div "# If you forget any commands, look to the left of the code window! # Spawn a he…" at bounding box center [553, 109] width 222 height 179
drag, startPoint x: 566, startPoint y: 88, endPoint x: 572, endPoint y: 90, distance: 5.8
click at [572, 90] on div "# If you forget any commands, look to the left of the code window! # Spawn a he…" at bounding box center [553, 109] width 222 height 179
type textarea "# Add a goal to defeat ogres with game.addDefeatGoal"
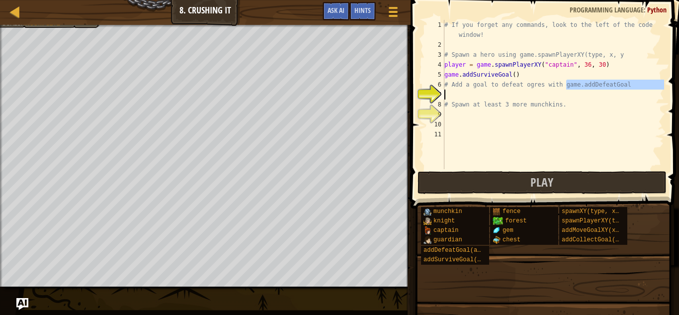
click at [573, 96] on div "# If you forget any commands, look to the left of the code window! # Spawn a he…" at bounding box center [553, 94] width 222 height 149
click at [548, 94] on div "# If you forget any commands, look to the left of the code window! # Spawn a he…" at bounding box center [553, 109] width 222 height 179
type textarea "g"
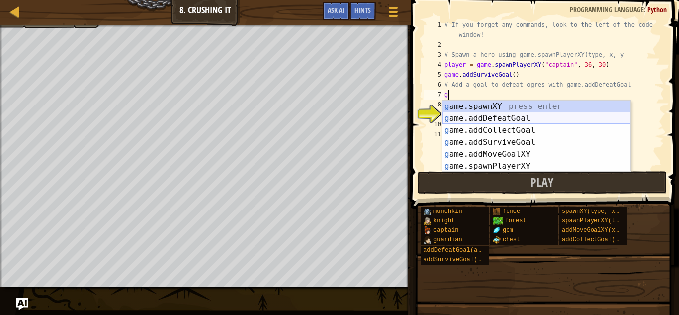
click at [521, 118] on div "g ame.spawnXY press enter g ame.addDefeatGoal press enter g ame.addCollectGoal …" at bounding box center [536, 147] width 188 height 95
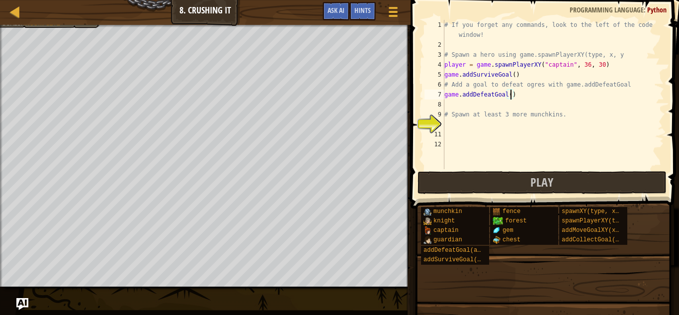
click at [510, 96] on div "# If you forget any commands, look to the left of the code window! # Spawn a he…" at bounding box center [553, 109] width 222 height 179
type textarea "game.addDefeatGoal(1)"
click at [541, 178] on span "Play" at bounding box center [541, 182] width 23 height 16
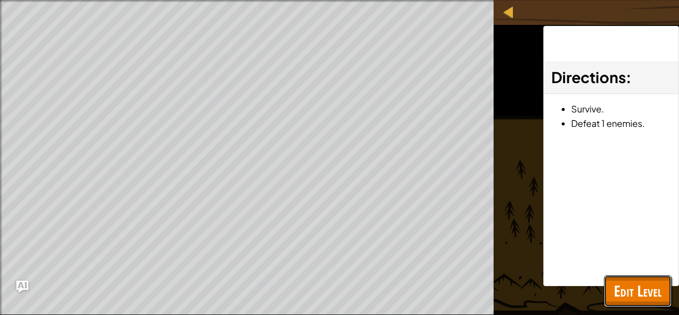
click at [631, 290] on span "Edit Level" at bounding box center [638, 290] width 48 height 20
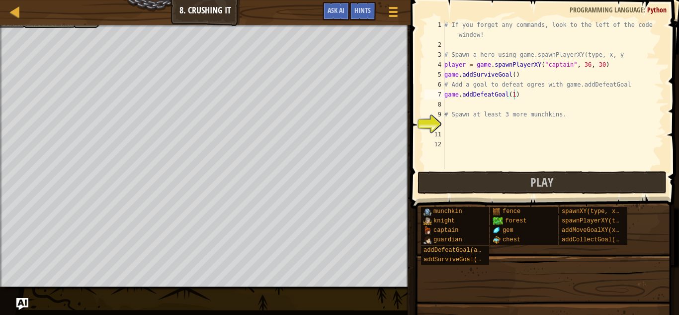
click at [511, 107] on div "# If you forget any commands, look to the left of the code window! # Spawn a he…" at bounding box center [553, 109] width 222 height 179
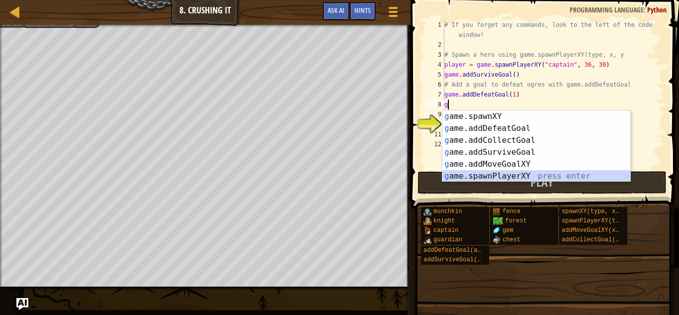
click at [530, 175] on div "g ame.spawnXY press enter g ame.addDefeatGoal press enter g ame.addCollectGoal …" at bounding box center [536, 157] width 188 height 95
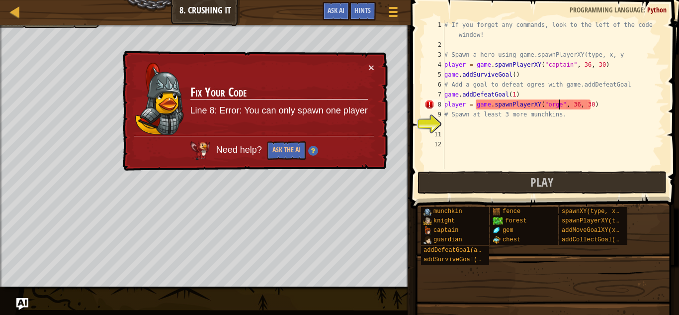
scroll to position [4, 16]
click at [577, 104] on div "# If you forget any commands, look to the left of the code window! # Spawn a he…" at bounding box center [553, 109] width 222 height 179
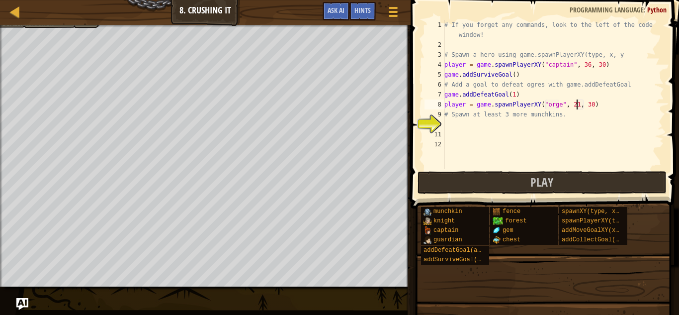
scroll to position [4, 19]
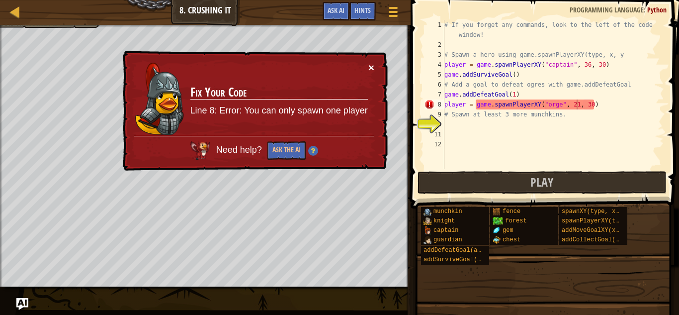
click at [374, 64] on button "×" at bounding box center [371, 67] width 6 height 10
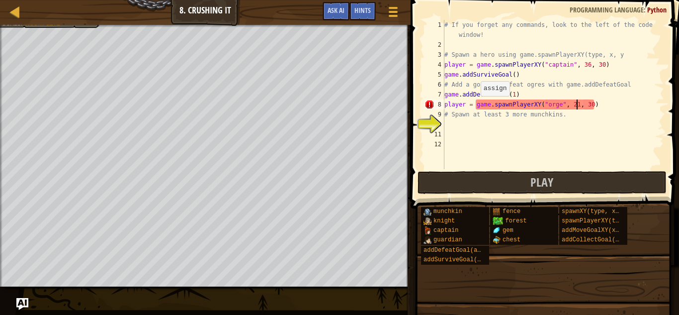
click at [475, 106] on div "# If you forget any commands, look to the left of the code window! # Spawn a he…" at bounding box center [553, 109] width 222 height 179
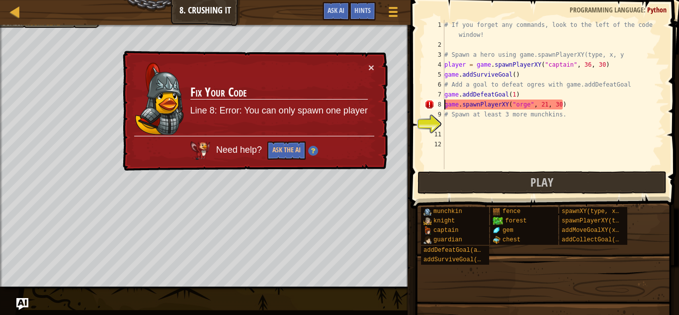
click at [410, 79] on span at bounding box center [546, 90] width 276 height 238
click at [421, 81] on span at bounding box center [546, 90] width 276 height 238
click at [363, 65] on td "Fix Your Code Line 8: Error: You can only spawn one player" at bounding box center [279, 99] width 178 height 74
click at [368, 66] on button "×" at bounding box center [371, 67] width 6 height 10
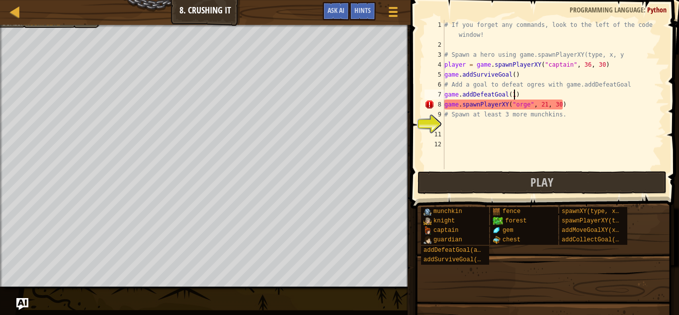
click at [515, 95] on div "# If you forget any commands, look to the left of the code window! # Spawn a he…" at bounding box center [553, 109] width 222 height 179
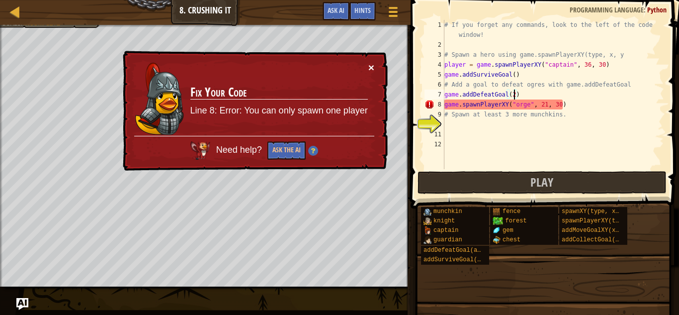
click at [372, 68] on button "×" at bounding box center [371, 67] width 6 height 10
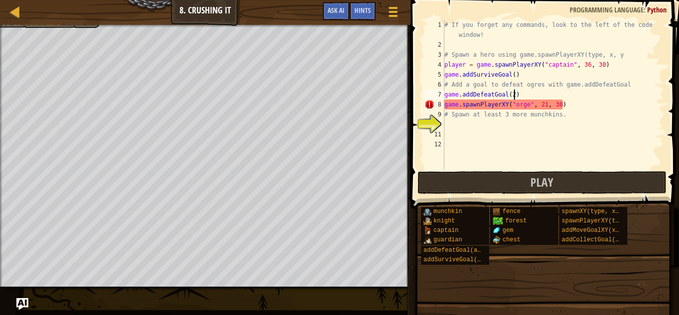
click at [570, 104] on div "# If you forget any commands, look to the left of the code window! # Spawn a he…" at bounding box center [553, 109] width 222 height 179
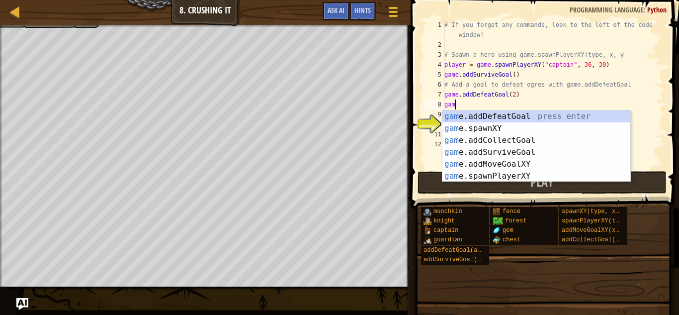
scroll to position [4, 0]
type textarea "g"
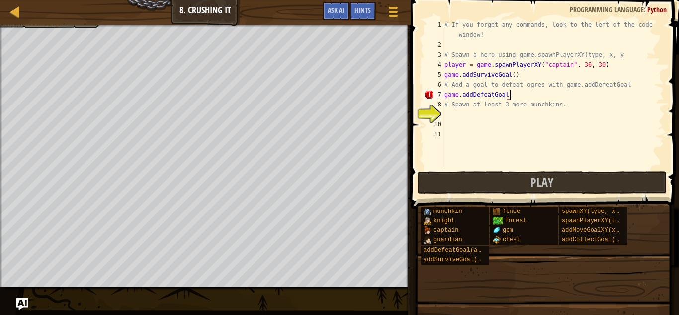
type textarea "game.addDefeatGoal()"
click at [552, 117] on div "# If you forget any commands, look to the left of the code window! # Spawn a he…" at bounding box center [553, 109] width 222 height 179
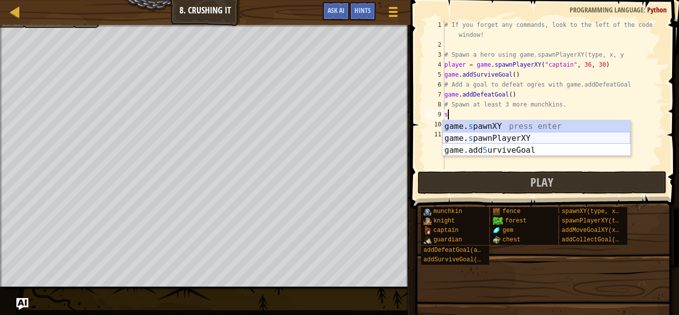
click at [508, 140] on div "game. s pawnXY press enter game. s pawnPlayerXY press enter game.add S urviveGo…" at bounding box center [536, 150] width 188 height 60
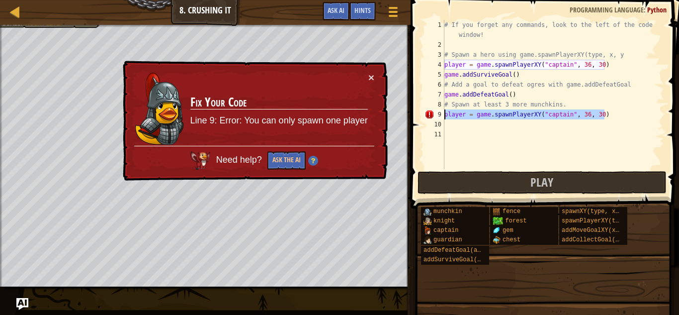
drag, startPoint x: 611, startPoint y: 115, endPoint x: 442, endPoint y: 119, distance: 169.1
click at [442, 119] on div "player = game.spawnPlayerXY("captain", 36, 30) 1 2 3 4 5 6 7 8 9 10 11 # If you…" at bounding box center [544, 94] width 242 height 149
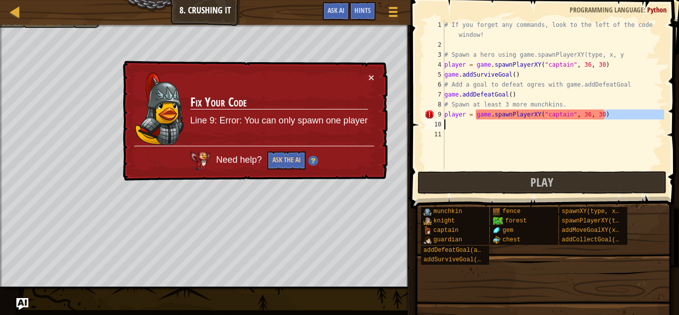
click at [624, 109] on div "# If you forget any commands, look to the left of the code window! # Spawn a he…" at bounding box center [553, 94] width 222 height 149
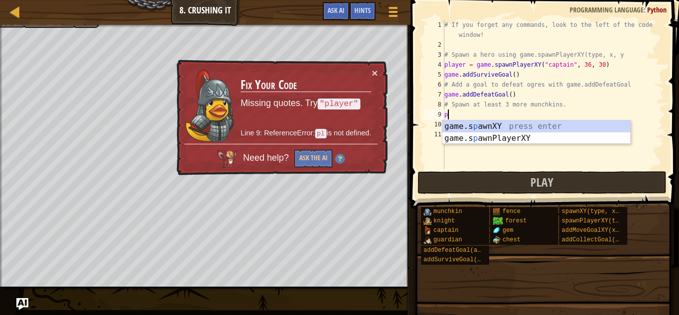
type textarea "p"
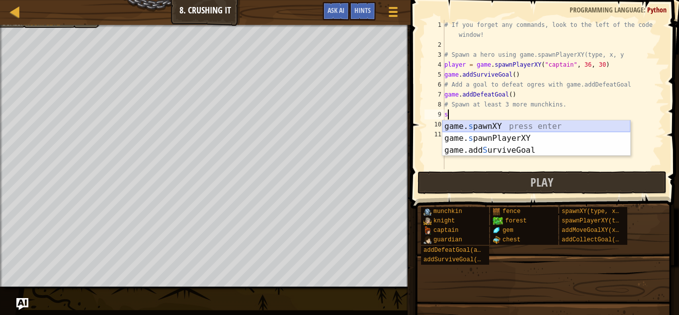
click at [575, 125] on div "game. s pawnXY press enter game. s pawnPlayerXY press enter game.add S urviveGo…" at bounding box center [536, 150] width 188 height 60
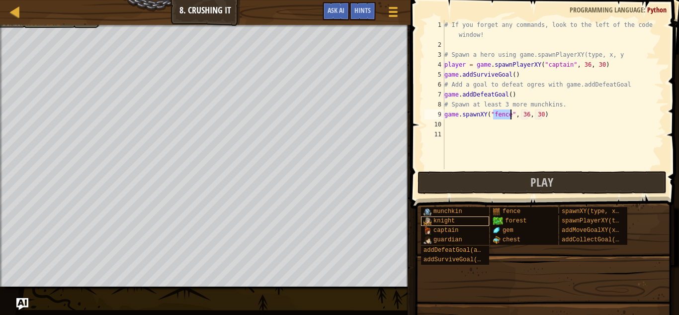
click at [458, 220] on div "knight" at bounding box center [455, 220] width 68 height 9
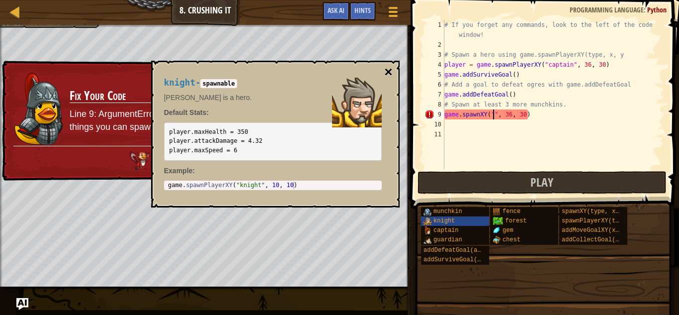
click at [389, 75] on button "×" at bounding box center [388, 72] width 8 height 14
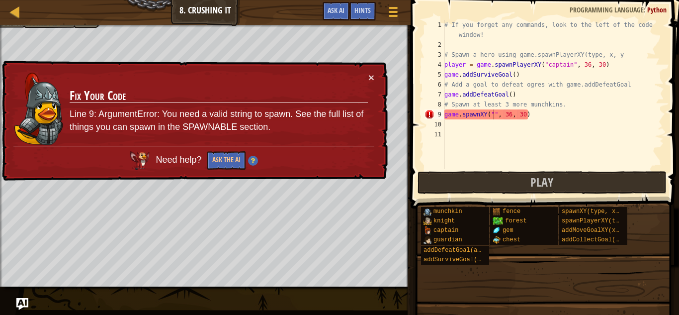
click at [493, 114] on div "# If you forget any commands, look to the left of the code window! # Spawn a he…" at bounding box center [553, 109] width 222 height 179
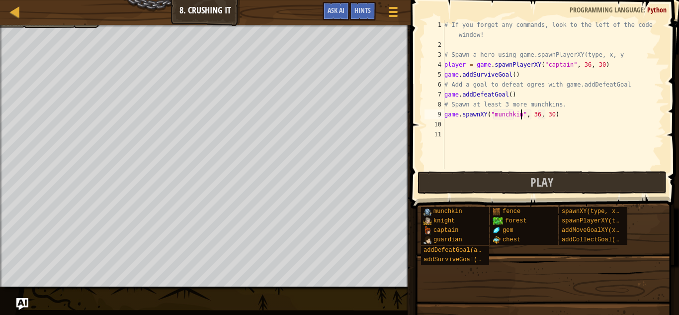
scroll to position [4, 11]
click at [538, 113] on div "# If you forget any commands, look to the left of the code window! # Spawn a he…" at bounding box center [553, 109] width 222 height 179
click at [553, 118] on div "# If you forget any commands, look to the left of the code window! # Spawn a he…" at bounding box center [553, 109] width 222 height 179
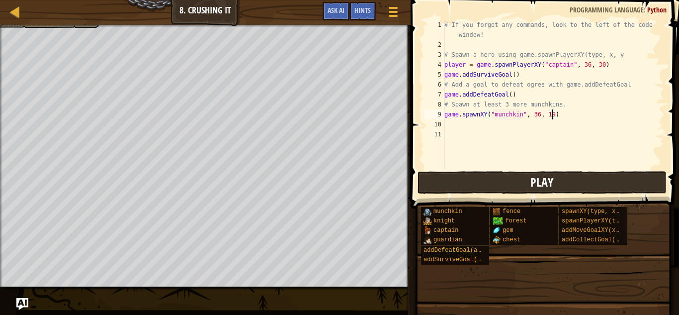
type textarea "game.spawnXY("munchkin", 36, 19)"
click at [564, 173] on button "Play" at bounding box center [542, 182] width 249 height 23
click at [449, 123] on div "# If you forget any commands, look to the left of the code window! # Spawn a he…" at bounding box center [553, 109] width 222 height 179
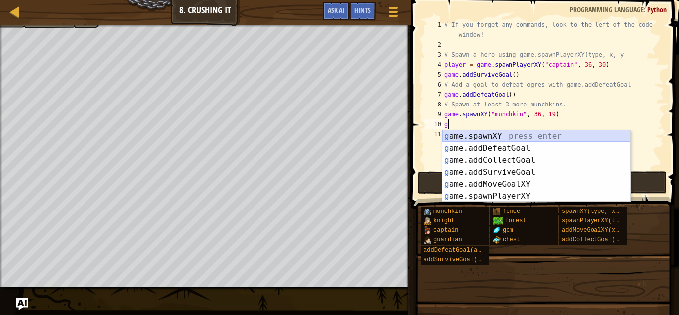
click at [494, 136] on div "g ame.spawnXY press enter g ame.addDefeatGoal press enter g ame.addCollectGoal …" at bounding box center [536, 177] width 188 height 95
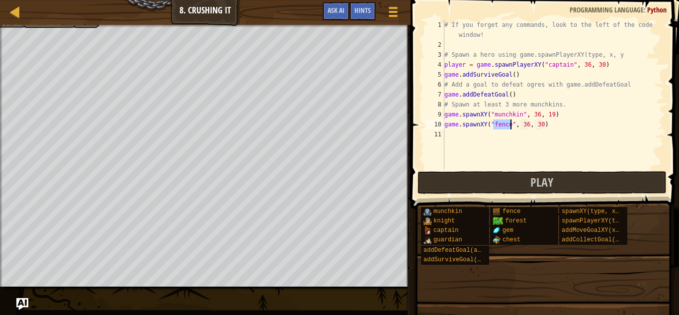
type textarea "game.spawnXY("fence", 36, 30)"
click at [492, 124] on div "# If you forget any commands, look to the left of the code window! # Spawn a he…" at bounding box center [553, 109] width 222 height 179
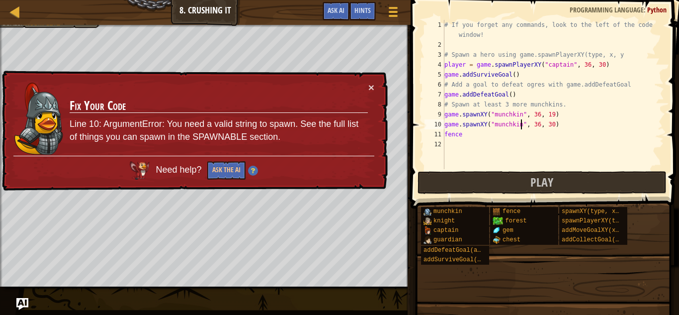
scroll to position [4, 11]
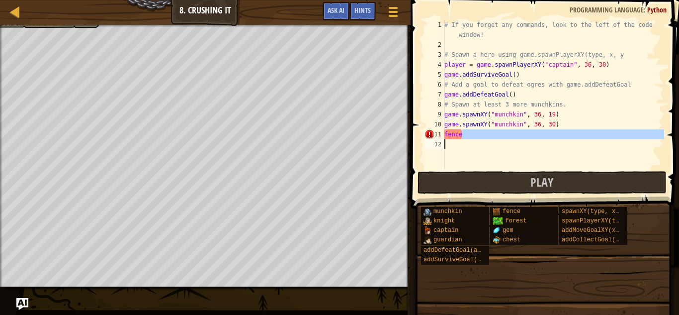
drag, startPoint x: 489, startPoint y: 137, endPoint x: 444, endPoint y: 141, distance: 45.0
click at [444, 141] on div "# If you forget any commands, look to the left of the code window! # Spawn a he…" at bounding box center [553, 109] width 222 height 179
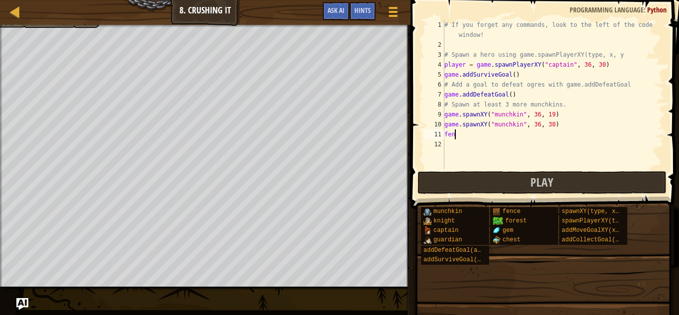
scroll to position [4, 0]
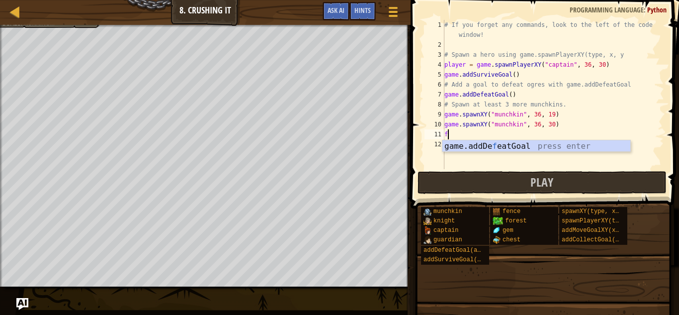
type textarea "f"
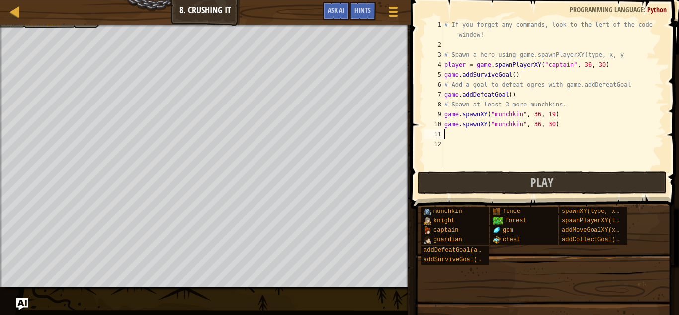
click at [547, 123] on div "# If you forget any commands, look to the left of the code window! # Spawn a he…" at bounding box center [553, 109] width 222 height 179
click at [538, 127] on div "# If you forget any commands, look to the left of the code window! # Spawn a he…" at bounding box center [553, 109] width 222 height 179
type textarea "game.spawnXY("munchkin", 19, 30)"
click at [471, 137] on div "# If you forget any commands, look to the left of the code window! # Spawn a he…" at bounding box center [553, 109] width 222 height 179
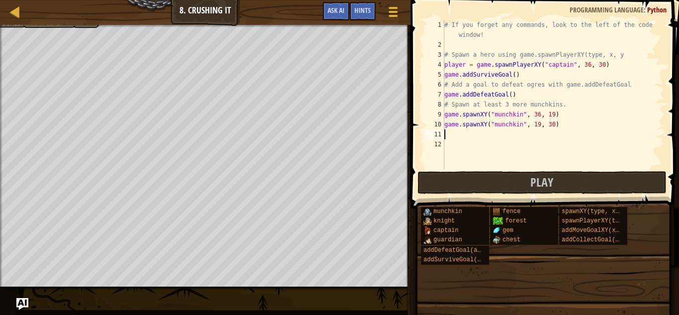
scroll to position [4, 0]
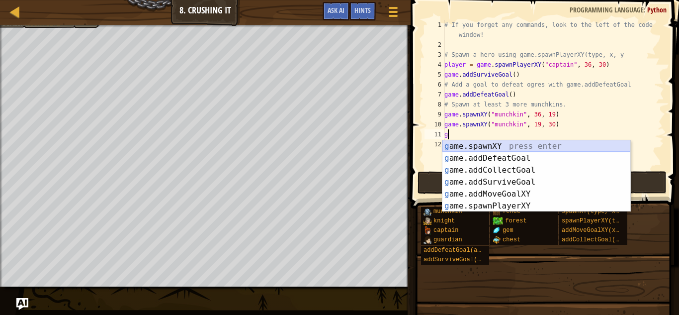
click at [481, 144] on div "g ame.spawnXY press enter g ame.addDefeatGoal press enter g ame.addCollectGoal …" at bounding box center [536, 187] width 188 height 95
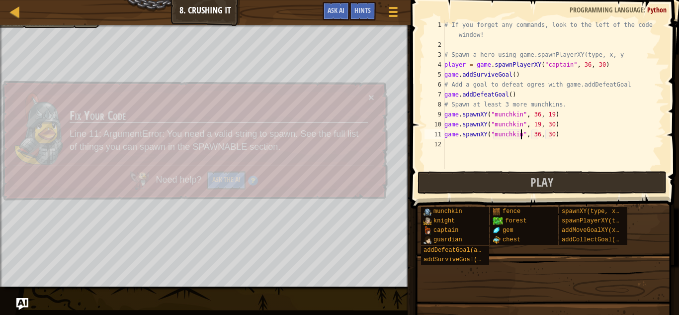
scroll to position [4, 11]
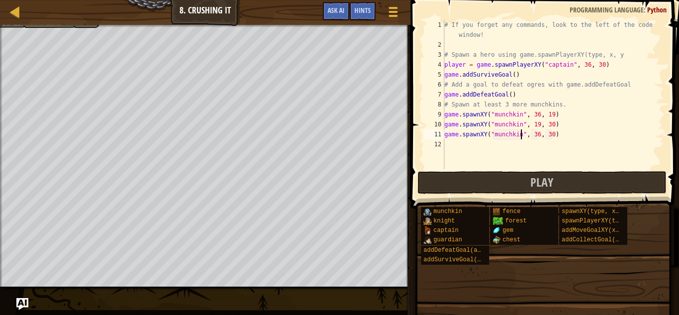
click at [538, 135] on div "# If you forget any commands, look to the left of the code window! # Spawn a he…" at bounding box center [553, 109] width 222 height 179
type textarea "game.spawnXY("munchkin", 56, 30)"
click at [543, 179] on span "Play" at bounding box center [541, 182] width 23 height 16
click at [558, 155] on div "# If you forget any commands, look to the left of the code window! # Spawn a he…" at bounding box center [553, 109] width 222 height 179
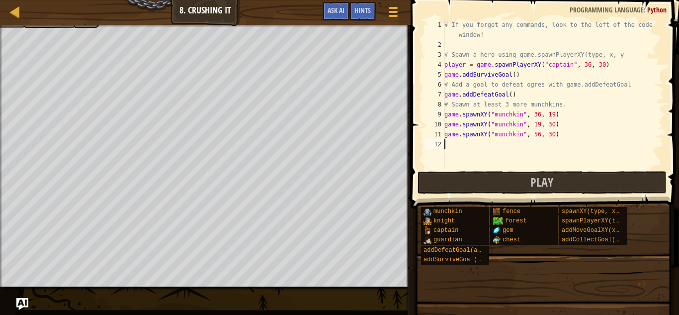
scroll to position [4, 0]
click at [512, 95] on div "# If you forget any commands, look to the left of the code window! # Spawn a he…" at bounding box center [553, 109] width 222 height 179
click at [537, 191] on button "Play" at bounding box center [542, 182] width 249 height 23
click at [515, 95] on div "# If you forget any commands, look to the left of the code window! # Spawn a he…" at bounding box center [553, 109] width 222 height 179
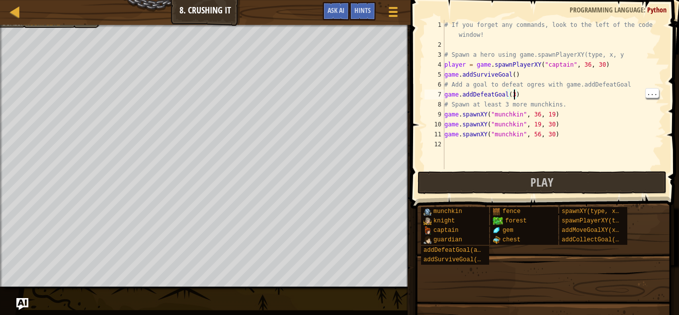
type textarea "game.addDefeatGoal()"
click at [560, 148] on div "# If you forget any commands, look to the left of the code window! # Spawn a he…" at bounding box center [553, 109] width 222 height 179
type textarea "g"
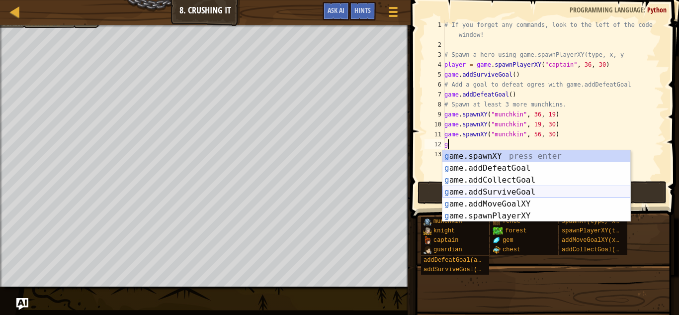
click at [501, 188] on div "g ame.spawnXY press enter g ame.addDefeatGoal press enter g ame.addCollectGoal …" at bounding box center [536, 197] width 188 height 95
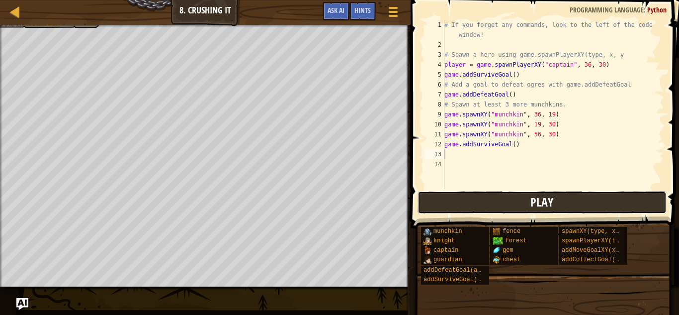
click at [524, 195] on button "Play" at bounding box center [542, 202] width 249 height 23
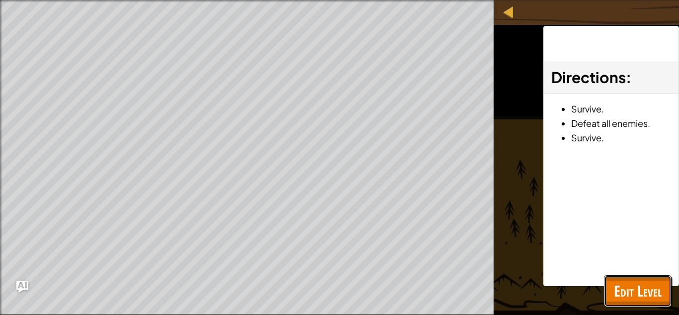
click at [632, 281] on span "Edit Level" at bounding box center [638, 290] width 48 height 20
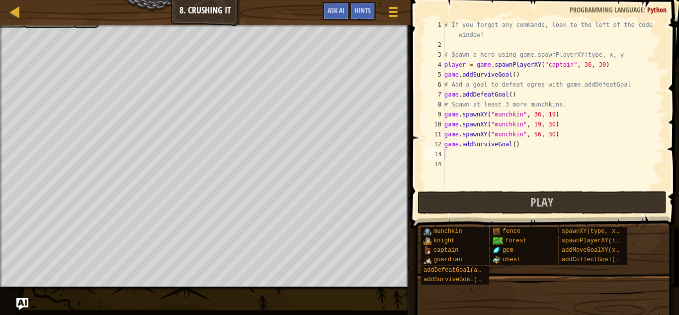
click at [514, 148] on div "# If you forget any commands, look to the left of the code window! # Spawn a he…" at bounding box center [553, 119] width 222 height 199
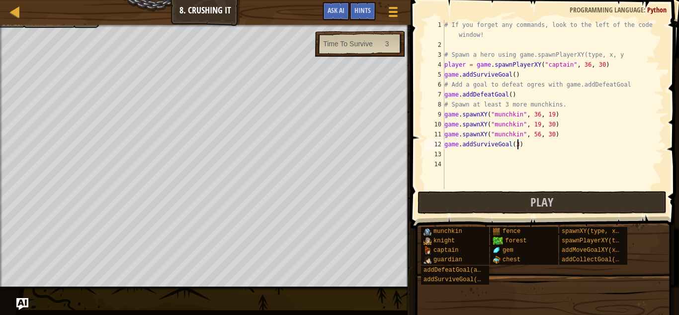
click at [560, 213] on button "Play" at bounding box center [542, 202] width 249 height 23
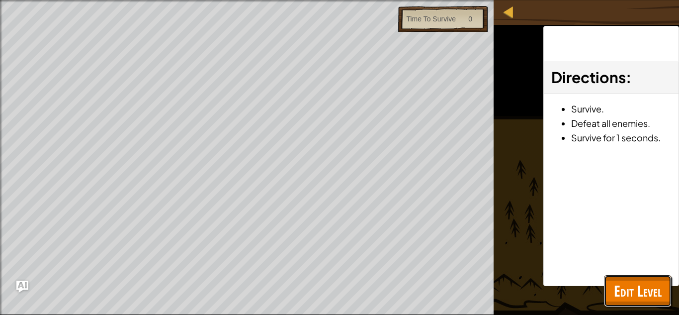
click at [623, 287] on span "Edit Level" at bounding box center [638, 290] width 48 height 20
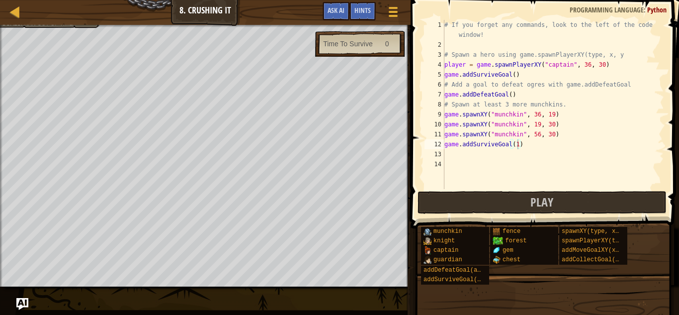
type textarea "game.addSurviveGoal(30)"
click at [569, 211] on button "Play" at bounding box center [542, 202] width 249 height 23
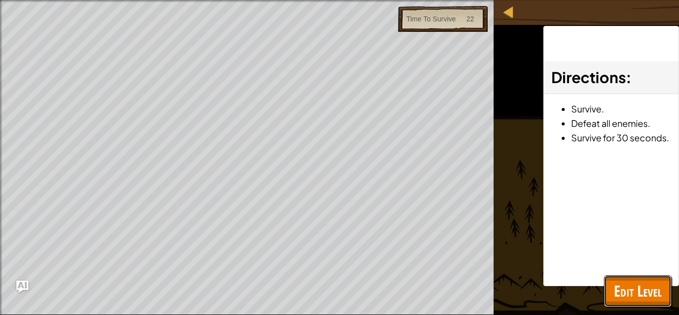
click at [637, 285] on span "Edit Level" at bounding box center [638, 290] width 48 height 20
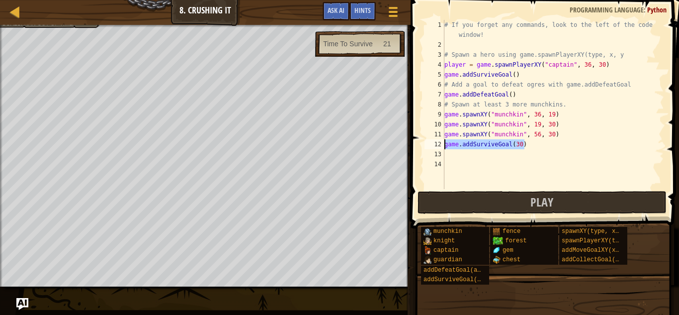
drag, startPoint x: 525, startPoint y: 144, endPoint x: 437, endPoint y: 145, distance: 88.0
click at [437, 145] on div "game.addSurviveGoal(30) 1 2 3 4 5 6 7 8 9 10 11 12 13 14 # If you forget any co…" at bounding box center [544, 104] width 242 height 169
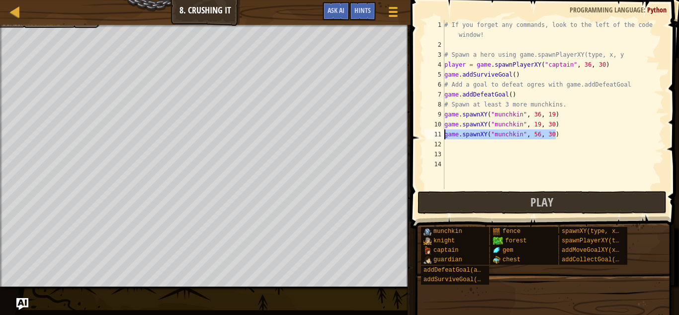
drag, startPoint x: 557, startPoint y: 135, endPoint x: 441, endPoint y: 139, distance: 116.4
click at [441, 139] on div "1 2 3 4 5 6 7 8 9 10 11 12 13 14 # If you forget any commands, look to the left…" at bounding box center [544, 104] width 242 height 169
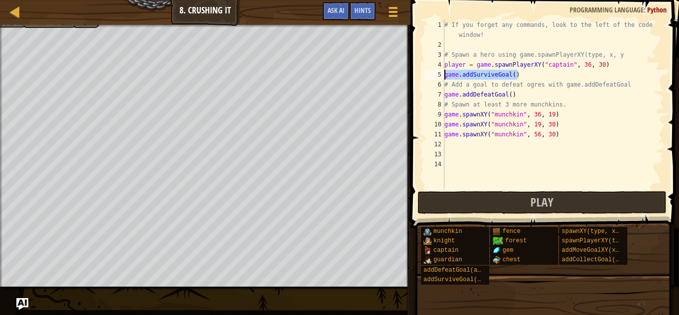
drag, startPoint x: 517, startPoint y: 74, endPoint x: 441, endPoint y: 76, distance: 75.6
click at [441, 76] on div "game.spawnXY("munchkin", 56, 30) 1 2 3 4 5 6 7 8 9 10 11 12 13 14 # If you forg…" at bounding box center [544, 104] width 242 height 169
type textarea "game.addSurviveGoal()"
click at [578, 204] on button "Play" at bounding box center [542, 202] width 249 height 23
click at [475, 69] on div "# If you forget any commands, look to the left of the code window! # Spawn a he…" at bounding box center [553, 119] width 222 height 199
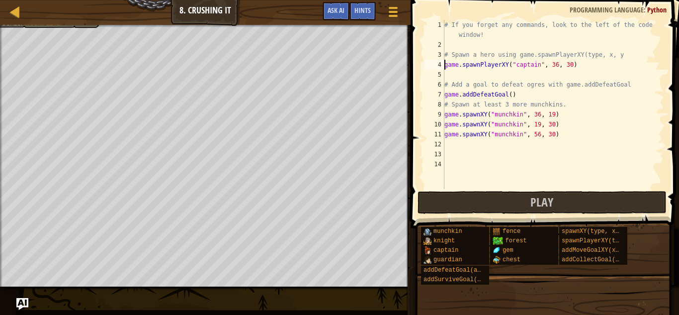
click at [581, 86] on div "# If you forget any commands, look to the left of the code window! # Spawn a he…" at bounding box center [553, 119] width 222 height 199
click at [562, 135] on div "# If you forget any commands, look to the left of the code window! # Spawn a he…" at bounding box center [553, 119] width 222 height 199
type textarea "game.spawnXY("munchkin", 56, 30)"
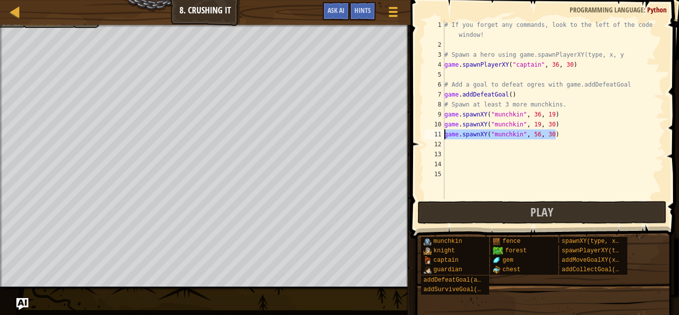
drag, startPoint x: 574, startPoint y: 132, endPoint x: 435, endPoint y: 137, distance: 138.8
click at [435, 137] on div "1 2 3 4 5 6 7 8 9 10 11 12 13 14 15 # If you forget any commands, look to the l…" at bounding box center [544, 109] width 242 height 179
type textarea "game.spawnXY("munchkin", 56, 30)"
click at [460, 140] on div "# If you forget any commands, look to the left of the code window! # Spawn a he…" at bounding box center [553, 124] width 222 height 209
paste textarea "game.spawnXY("munchkin", 56, 30)"
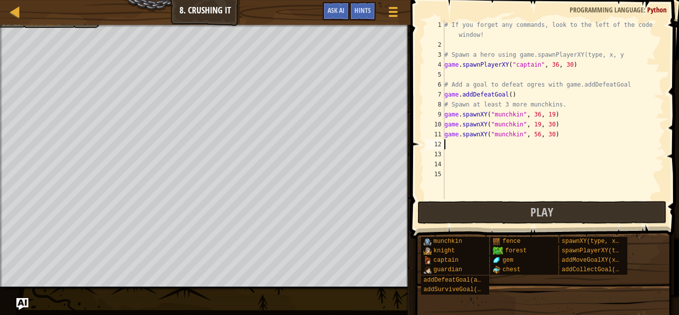
type textarea "game.spawnXY("munchkin", 56, 30)"
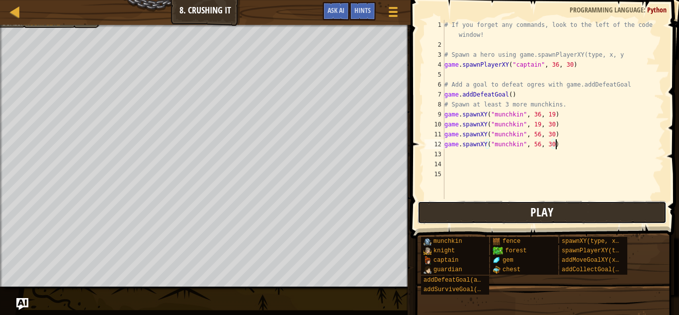
click at [503, 213] on button "Play" at bounding box center [542, 212] width 249 height 23
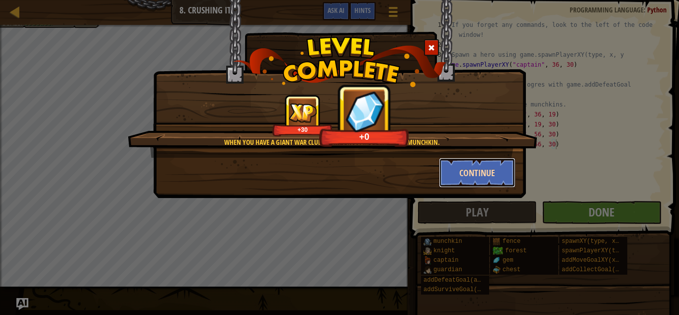
click at [483, 186] on button "Continue" at bounding box center [477, 173] width 77 height 30
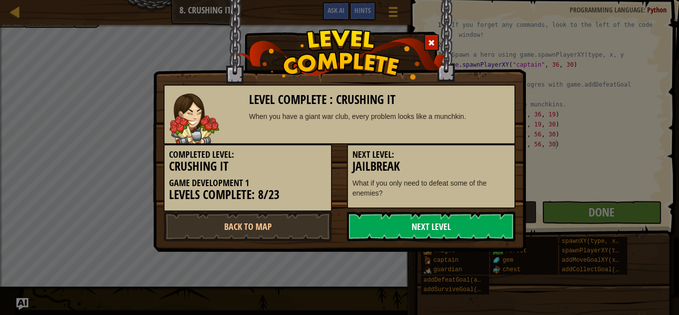
click at [478, 229] on link "Next Level" at bounding box center [431, 226] width 169 height 30
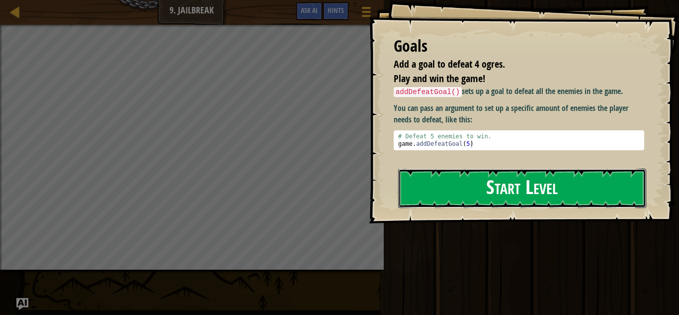
click at [593, 187] on button "Start Level" at bounding box center [522, 188] width 248 height 39
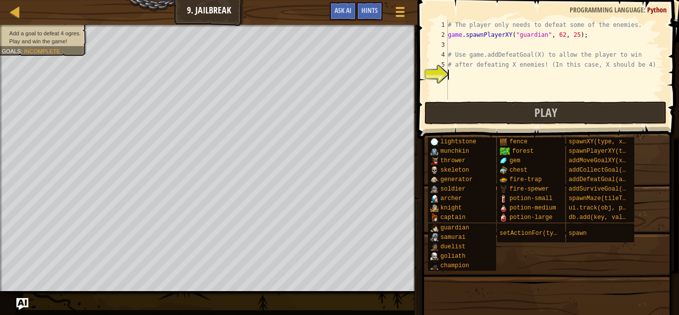
type textarea "a"
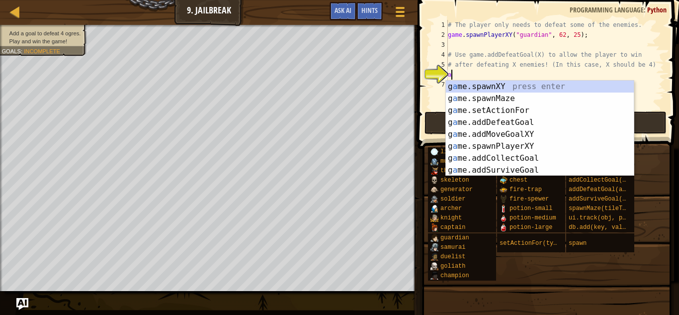
scroll to position [4, 0]
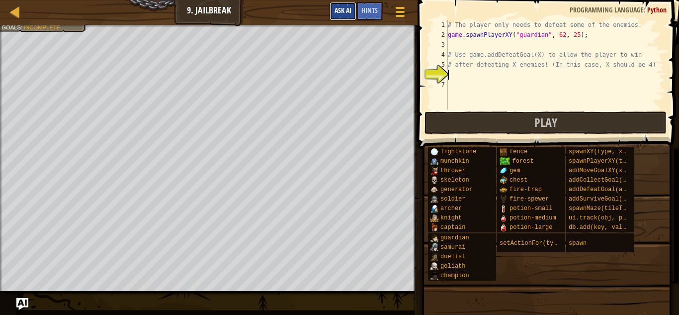
click at [340, 7] on span "Ask AI" at bounding box center [343, 9] width 17 height 9
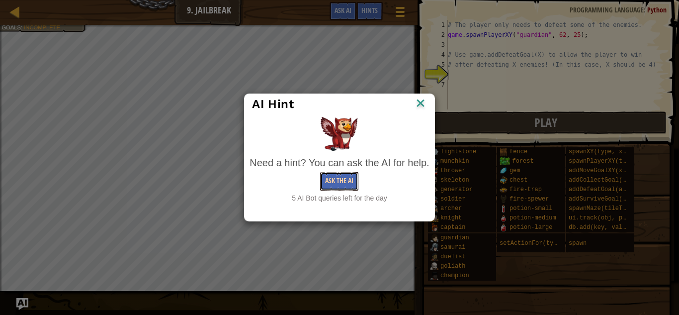
click at [345, 179] on button "Ask the AI" at bounding box center [339, 181] width 38 height 18
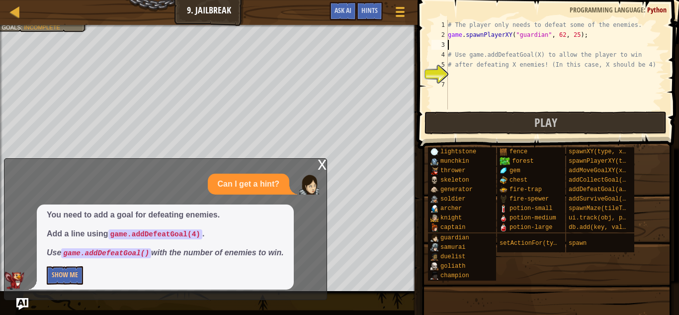
click at [459, 44] on div "# The player only needs to defeat some of the enemies. game . spawnPlayerXY ( "…" at bounding box center [555, 74] width 218 height 109
click at [456, 77] on div "# The player only needs to defeat some of the enemies. game . spawnPlayerXY ( "…" at bounding box center [555, 74] width 218 height 109
type textarea "a"
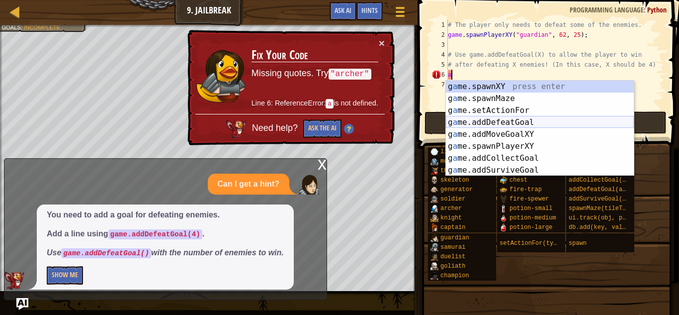
click at [512, 124] on div "g a me.spawnXY press enter g a me.spawnMaze press enter g a me.setActionFor pre…" at bounding box center [540, 140] width 188 height 119
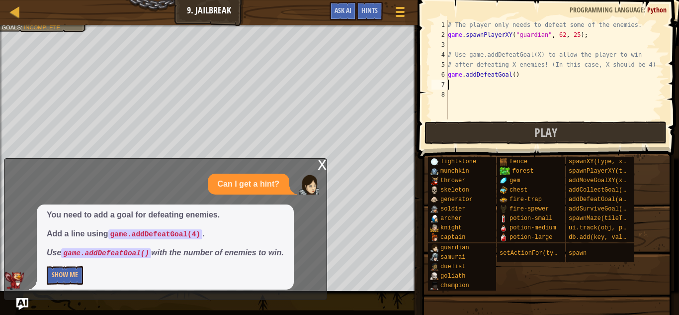
click at [515, 76] on div "# The player only needs to defeat some of the enemies. game . spawnPlayerXY ( "…" at bounding box center [555, 79] width 218 height 119
type textarea "game.addDefeatGoal(4)"
click at [70, 275] on button "Show Me" at bounding box center [65, 275] width 36 height 18
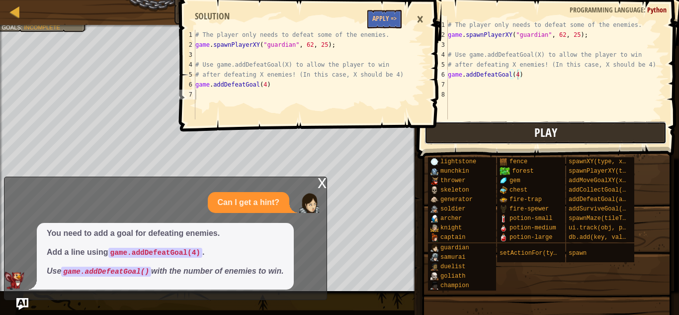
click at [493, 127] on button "Play" at bounding box center [546, 132] width 242 height 23
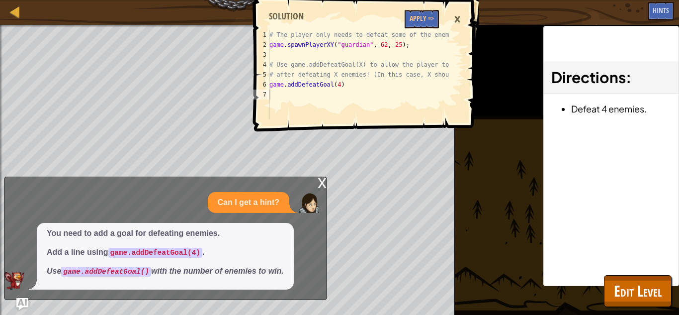
click at [319, 184] on div "1 2 3 4 5 6 7 # The player only needs to defeat some of the enemies. game . spa…" at bounding box center [364, 157] width 227 height 315
click at [340, 188] on div "1 2 3 4 5 6 7 # The player only needs to defeat some of the enemies. game . spa…" at bounding box center [364, 157] width 227 height 315
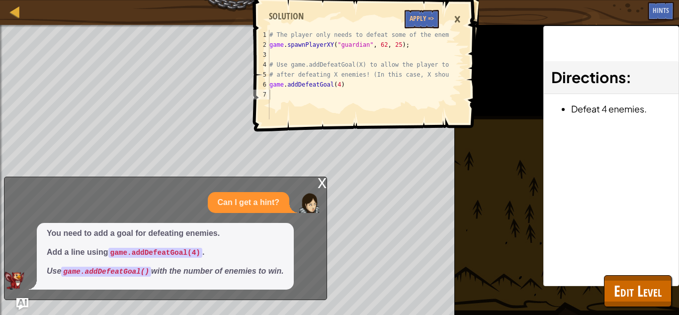
click at [349, 183] on div "1 2 3 4 5 6 7 # The player only needs to defeat some of the enemies. game . spa…" at bounding box center [364, 157] width 227 height 315
click at [318, 183] on div "1 2 3 4 5 6 7 # The player only needs to defeat some of the enemies. game . spa…" at bounding box center [364, 157] width 227 height 315
click at [310, 182] on div "1 2 3 4 5 6 7 # The player only needs to defeat some of the enemies. game . spa…" at bounding box center [364, 157] width 227 height 315
click at [462, 21] on div "×" at bounding box center [457, 19] width 17 height 23
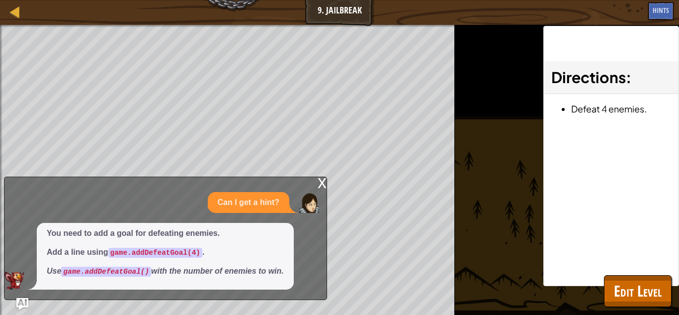
click at [321, 182] on div "x" at bounding box center [322, 182] width 9 height 10
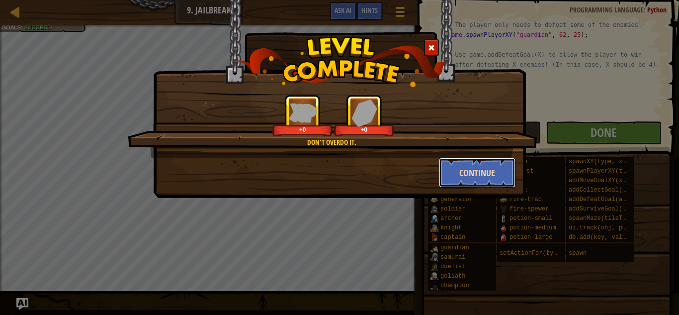
click at [449, 170] on button "Continue" at bounding box center [477, 173] width 77 height 30
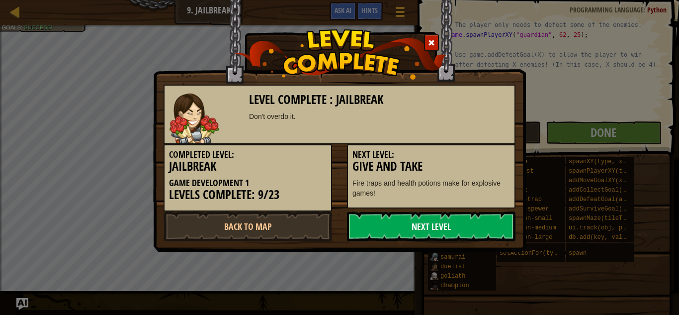
click at [456, 220] on link "Next Level" at bounding box center [431, 226] width 169 height 30
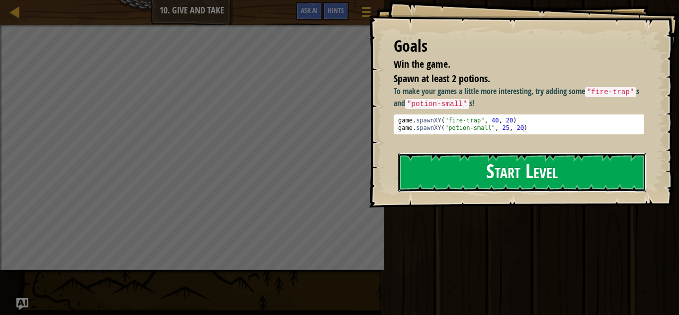
click at [494, 189] on button "Start Level" at bounding box center [522, 172] width 248 height 39
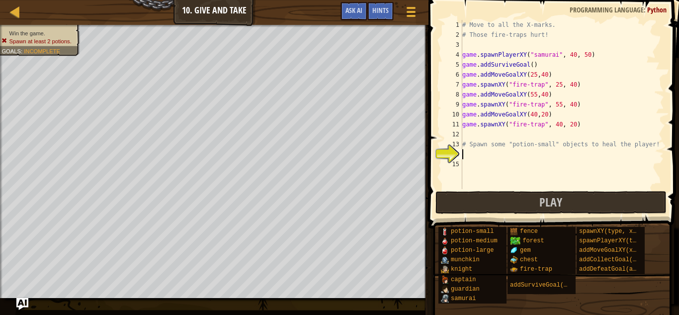
scroll to position [4, 0]
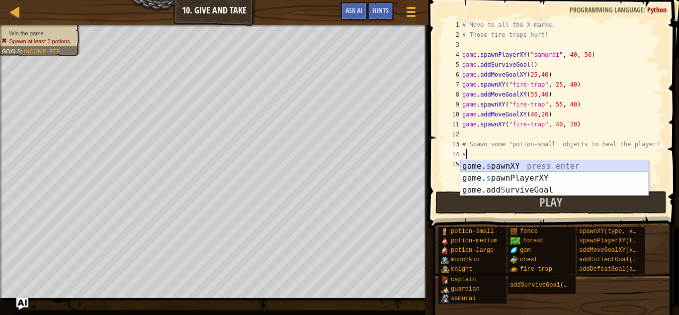
click at [518, 168] on div "game. s pawnXY press enter game. s pawnPlayerXY press enter game.add S urviveGo…" at bounding box center [554, 190] width 188 height 60
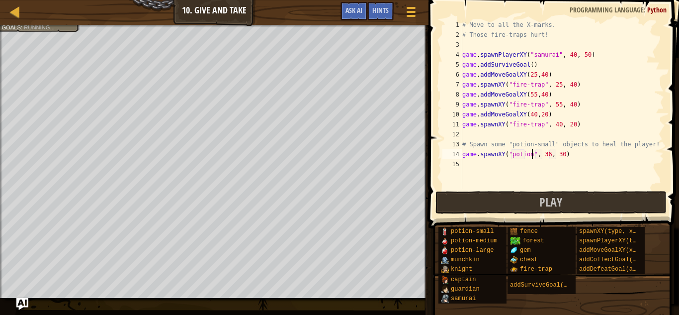
scroll to position [4, 10]
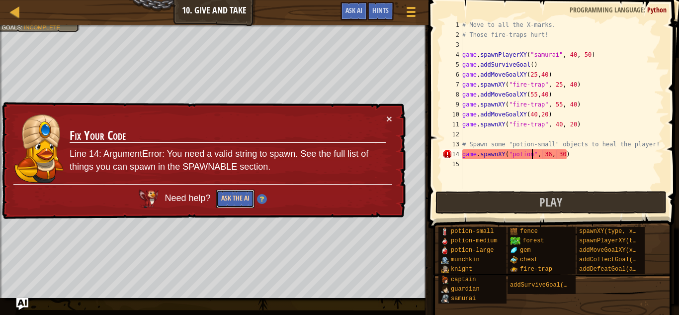
click at [235, 201] on button "Ask the AI" at bounding box center [235, 198] width 38 height 18
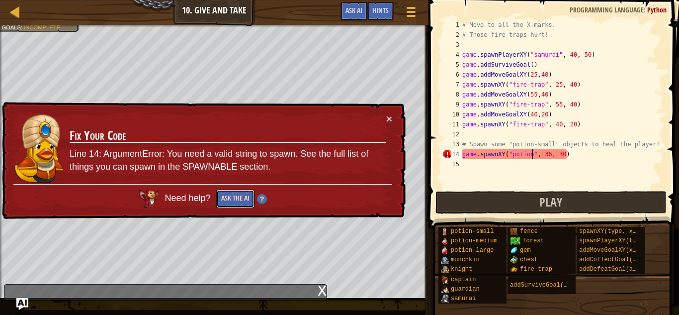
click at [243, 202] on button "Ask the AI" at bounding box center [235, 198] width 38 height 18
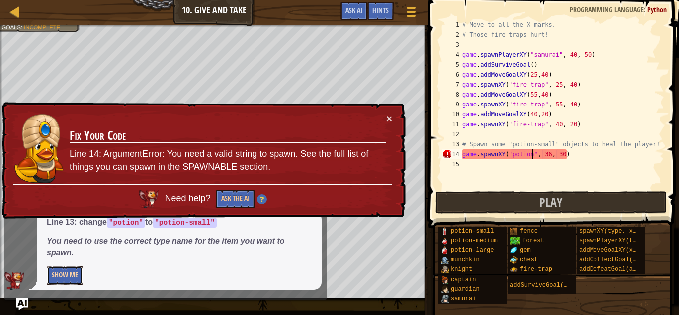
click at [61, 274] on button "Show Me" at bounding box center [65, 275] width 36 height 18
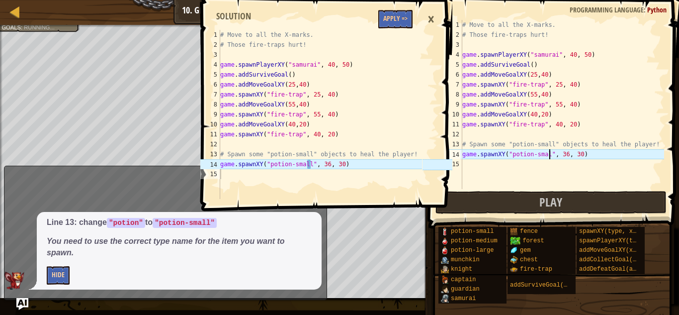
scroll to position [4, 13]
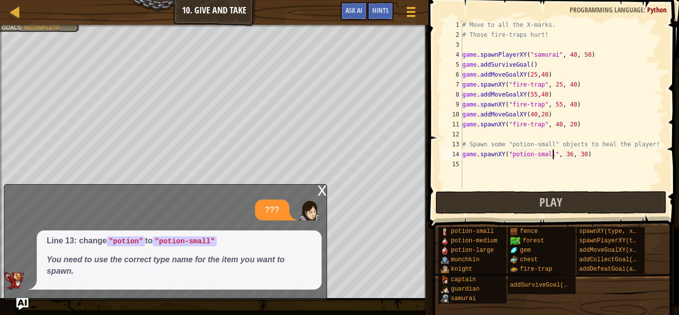
click at [572, 155] on div "# Move to all the X-marks. # Those fire-traps hurt! game . spawnPlayerXY ( "sam…" at bounding box center [562, 114] width 204 height 189
click at [582, 156] on div "# Move to all the X-marks. # Those fire-traps hurt! game . spawnPlayerXY ( "sam…" at bounding box center [562, 114] width 204 height 189
click at [580, 156] on div "# Move to all the X-marks. # Those fire-traps hurt! game . spawnPlayerXY ( "sam…" at bounding box center [562, 114] width 204 height 189
click at [585, 158] on div "# Move to all the X-marks. # Those fire-traps hurt! game . spawnPlayerXY ( "sam…" at bounding box center [562, 114] width 204 height 189
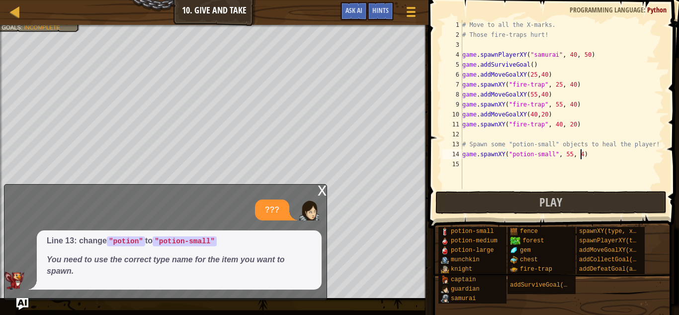
scroll to position [4, 17]
click at [568, 154] on div "# Move to all the X-marks. # Those fire-traps hurt! game . spawnPlayerXY ( "sam…" at bounding box center [562, 114] width 204 height 189
type textarea "game.spawnXY("potion-small", 45, 40)"
drag, startPoint x: 463, startPoint y: 155, endPoint x: 611, endPoint y: 157, distance: 148.2
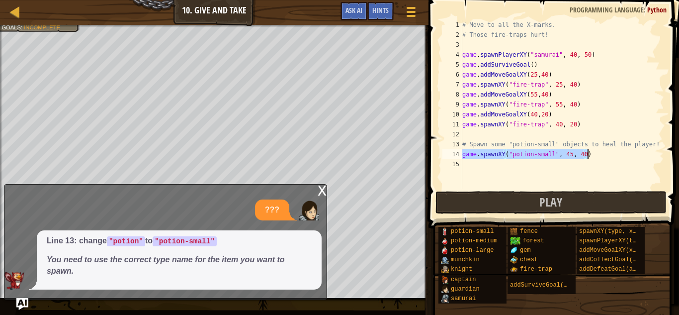
click at [611, 157] on div "# Move to all the X-marks. # Those fire-traps hurt! game . spawnPlayerXY ( "sam…" at bounding box center [562, 114] width 204 height 189
click at [529, 169] on div "# Move to all the X-marks. # Those fire-traps hurt! game . spawnPlayerXY ( "sam…" at bounding box center [562, 114] width 204 height 189
paste textarea "game.spawnXY("potion-small", 45, 40)"
type textarea "game.spawnXY("potion-small", 45, 40)"
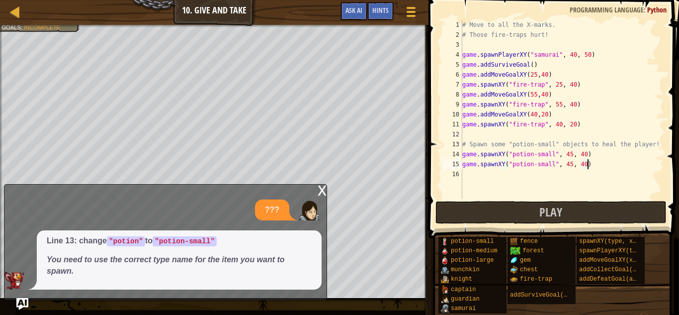
click at [513, 175] on div "# Move to all the X-marks. # Those fire-traps hurt! game . spawnPlayerXY ( "sam…" at bounding box center [562, 119] width 204 height 199
paste textarea "game.spawnXY("potion-small", 45, 40)"
click at [570, 174] on div "# Move to all the X-marks. # Those fire-traps hurt! game . spawnPlayerXY ( "sam…" at bounding box center [562, 119] width 204 height 199
click at [583, 175] on div "# Move to all the X-marks. # Those fire-traps hurt! game . spawnPlayerXY ( "sam…" at bounding box center [562, 119] width 204 height 199
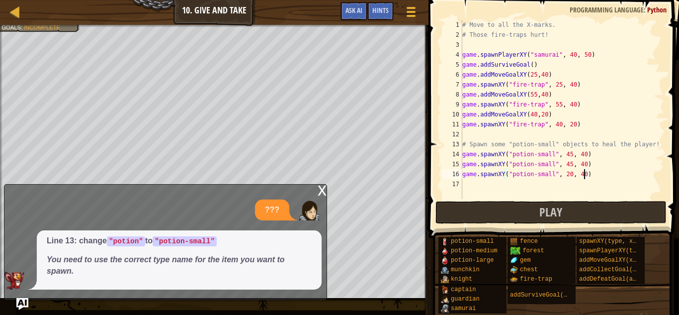
click at [570, 175] on div "# Move to all the X-marks. # Those fire-traps hurt! game . spawnPlayerXY ( "sam…" at bounding box center [562, 119] width 204 height 199
click at [570, 166] on div "# Move to all the X-marks. # Those fire-traps hurt! game . spawnPlayerXY ( "sam…" at bounding box center [562, 119] width 204 height 199
type textarea "game.spawnXY("potion-small", 36, 40)"
click at [611, 207] on button "Play" at bounding box center [551, 212] width 232 height 23
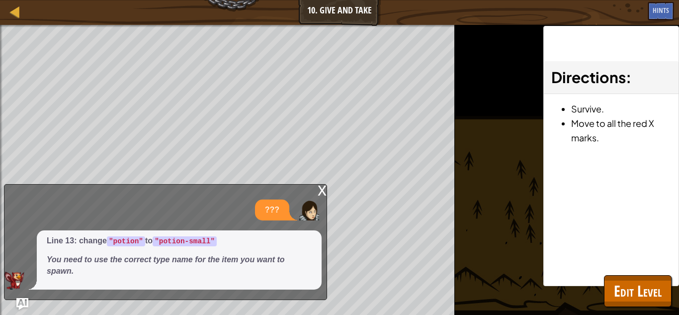
click at [323, 194] on div "x" at bounding box center [322, 189] width 9 height 10
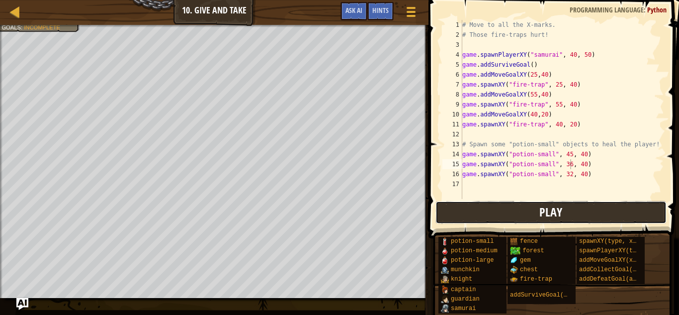
click at [449, 215] on button "Play" at bounding box center [551, 212] width 232 height 23
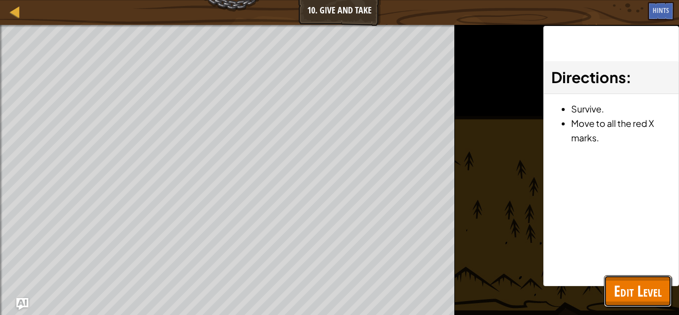
click at [647, 299] on span "Edit Level" at bounding box center [638, 290] width 48 height 20
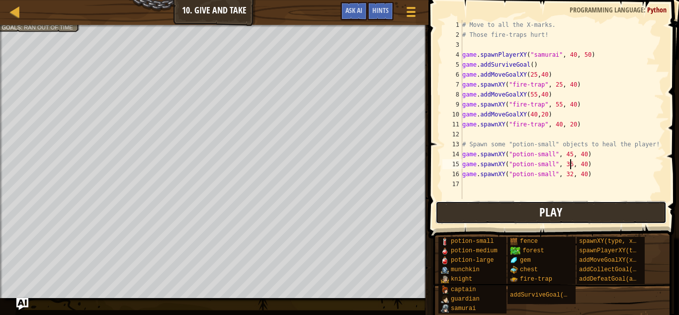
click at [465, 219] on button "Play" at bounding box center [551, 212] width 232 height 23
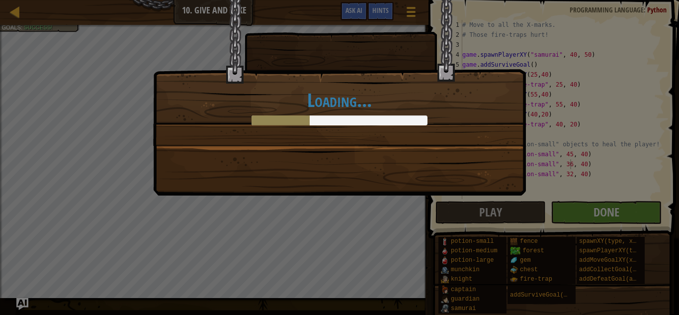
click at [577, 210] on div "Loading..." at bounding box center [339, 157] width 679 height 315
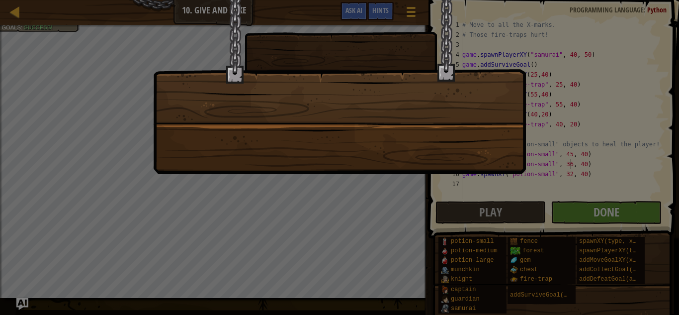
click at [577, 210] on div at bounding box center [339, 157] width 679 height 315
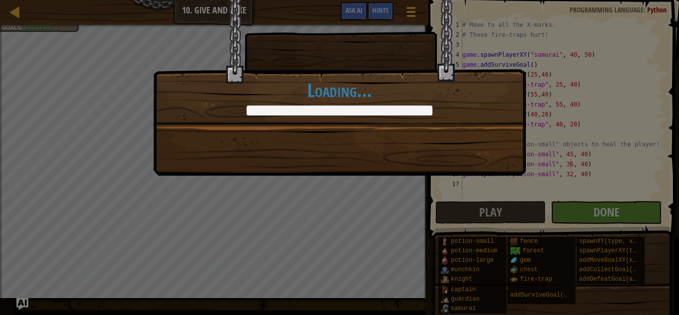
click at [577, 210] on div "Mmm, cherry flavor potion. +0 +0 Continue Loading..." at bounding box center [339, 157] width 679 height 315
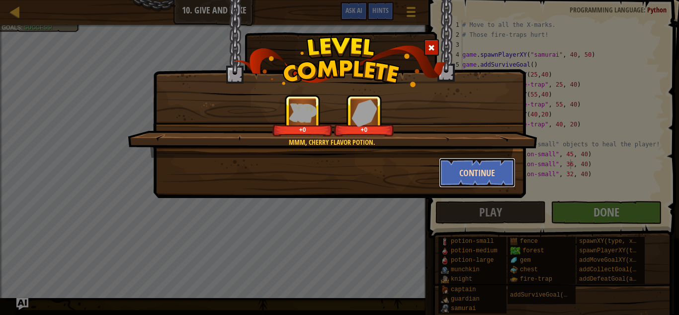
click at [479, 164] on button "Continue" at bounding box center [477, 173] width 77 height 30
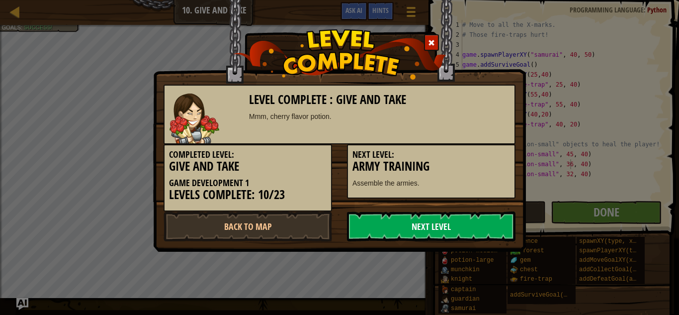
click at [472, 233] on link "Next Level" at bounding box center [431, 226] width 169 height 30
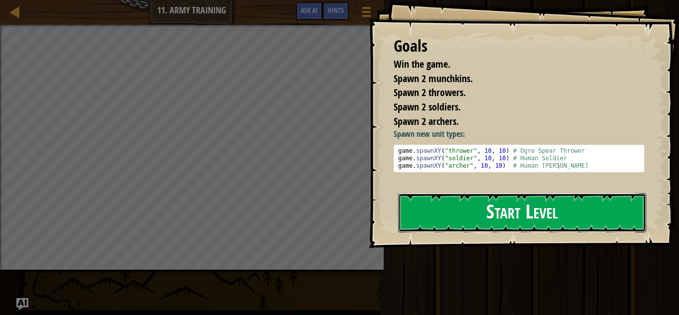
click at [513, 212] on button "Start Level" at bounding box center [522, 212] width 248 height 39
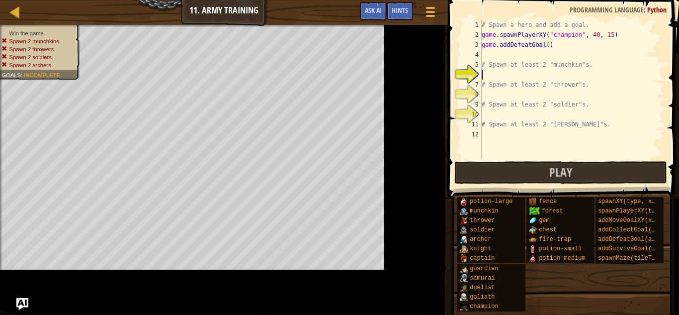
click at [444, 55] on div at bounding box center [443, 157] width 1 height 315
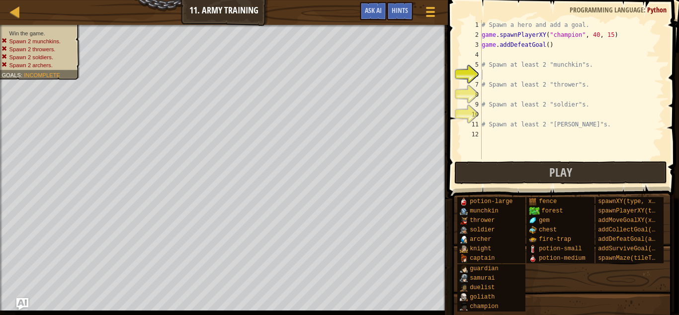
click at [487, 55] on div "# Spawn a hero and add a goal. game . spawnPlayerXY ( "champion" , 40 , 15 ) ga…" at bounding box center [572, 99] width 184 height 159
click at [487, 74] on div "# Spawn a hero and add a goal. game . spawnPlayerXY ( "champion" , 40 , 15 ) ga…" at bounding box center [572, 99] width 184 height 159
click at [486, 59] on div "# Spawn a hero and add a goal. game . spawnPlayerXY ( "champion" , 40 , 15 ) ga…" at bounding box center [572, 99] width 184 height 159
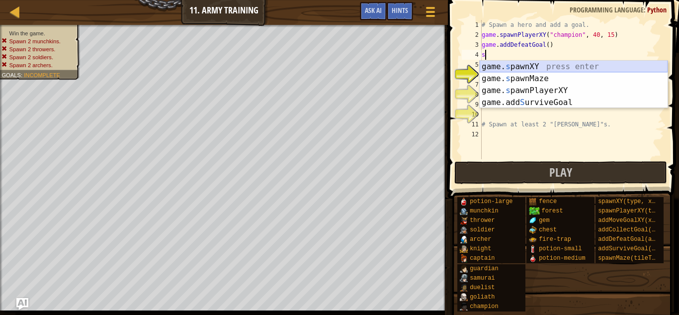
click at [538, 67] on div "game. s pawnXY press enter game. s pawnMaze press enter game. s pawnPlayerXY pr…" at bounding box center [574, 97] width 188 height 72
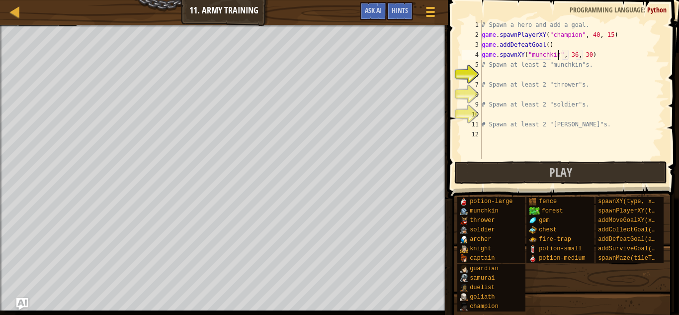
scroll to position [4, 11]
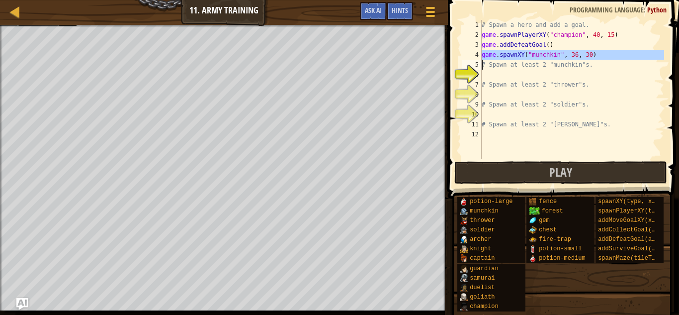
drag, startPoint x: 481, startPoint y: 55, endPoint x: 606, endPoint y: 55, distance: 125.8
click at [606, 55] on div "game.spawnXY("munchkin", 36, 30) 1 2 3 4 5 6 7 8 9 10 11 12 # Spawn a hero and …" at bounding box center [562, 89] width 204 height 139
type textarea "game.spawnXY("munchkin", 36, 30) # Spawn at least 2 "munchkin"s."
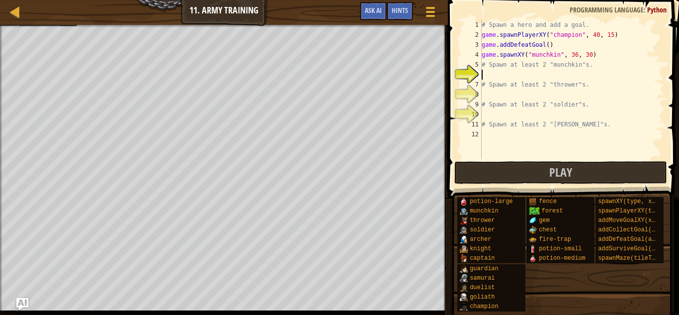
click at [599, 73] on div "# Spawn a hero and add a goal. game . spawnPlayerXY ( "champion" , 40 , 15 ) ga…" at bounding box center [572, 99] width 184 height 159
paste textarea "game.spawnXY("munchkin", 36, 30)"
click at [575, 76] on div "# Spawn a hero and add a goal. game . spawnPlayerXY ( "champion" , 40 , 15 ) ga…" at bounding box center [572, 99] width 184 height 159
type textarea "game.spawnXY("munchkin", 30, 30)"
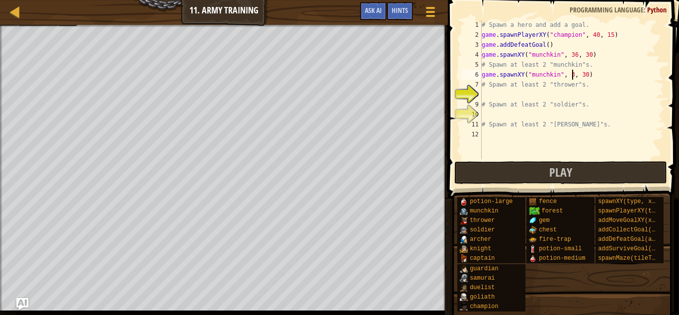
scroll to position [4, 13]
click at [574, 97] on div "# Spawn a hero and add a goal. game . spawnPlayerXY ( "champion" , 40 , 15 ) ga…" at bounding box center [572, 99] width 184 height 159
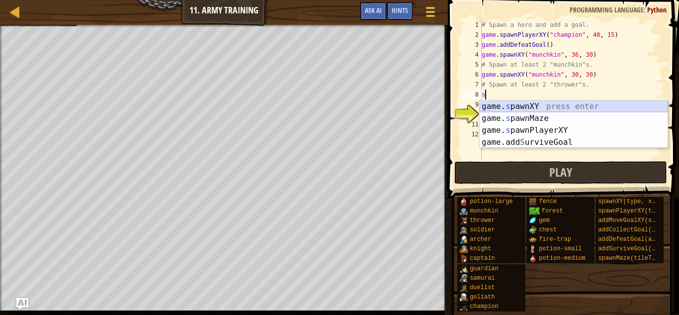
click at [555, 105] on div "game. s pawnXY press enter game. s pawnMaze press enter game. s pawnPlayerXY pr…" at bounding box center [574, 136] width 188 height 72
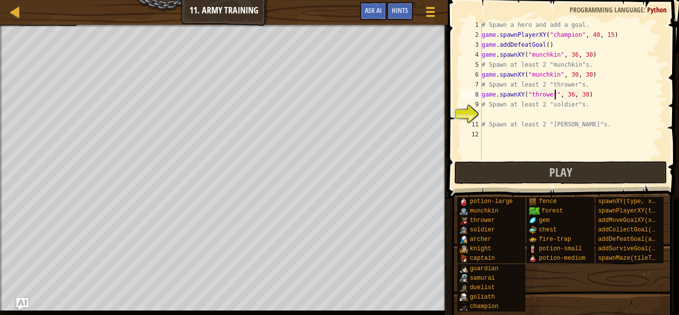
scroll to position [4, 10]
click at [572, 97] on div "# Spawn a hero and add a goal. game . spawnPlayerXY ( "champion" , 40 , 15 ) ga…" at bounding box center [572, 99] width 184 height 159
type textarea "game.spawnXY("thrower", 39, 30)"
drag, startPoint x: 482, startPoint y: 96, endPoint x: 597, endPoint y: 94, distance: 114.9
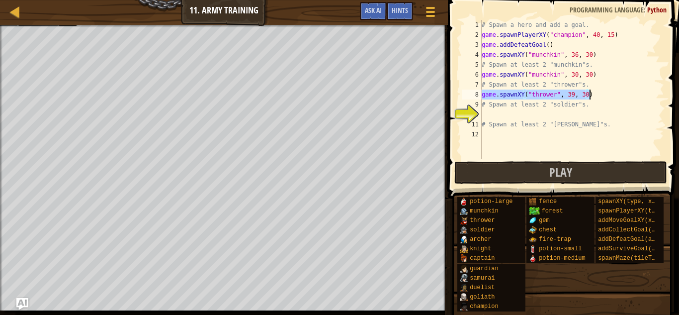
click at [597, 94] on div "# Spawn a hero and add a goal. game . spawnPlayerXY ( "champion" , 40 , 15 ) ga…" at bounding box center [572, 99] width 184 height 159
click at [536, 113] on div "# Spawn a hero and add a goal. game . spawnPlayerXY ( "champion" , 40 , 15 ) ga…" at bounding box center [572, 99] width 184 height 159
paste textarea "game.spawnXY("thrower", 39, 30)"
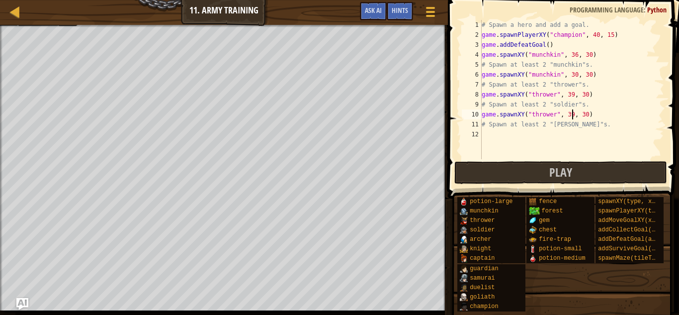
click at [572, 115] on div "# Spawn a hero and add a goal. game . spawnPlayerXY ( "champion" , 40 , 15 ) ga…" at bounding box center [572, 99] width 184 height 159
type textarea "game.spawnXY("thrower", 44, 30)"
click at [551, 139] on div "# Spawn a hero and add a goal. game . spawnPlayerXY ( "champion" , 40 , 15 ) ga…" at bounding box center [572, 99] width 184 height 159
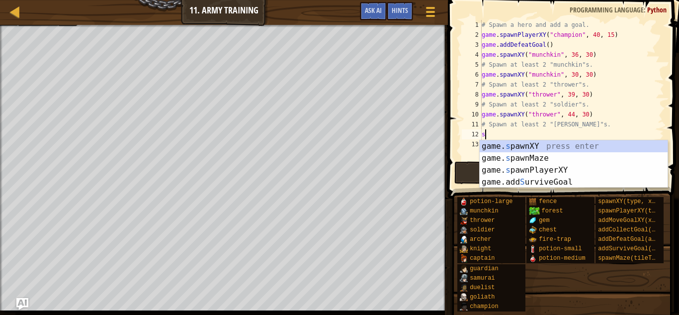
click at [571, 151] on div "game. s pawnXY press enter game. s pawnMaze press enter game. s pawnPlayerXY pr…" at bounding box center [574, 176] width 188 height 72
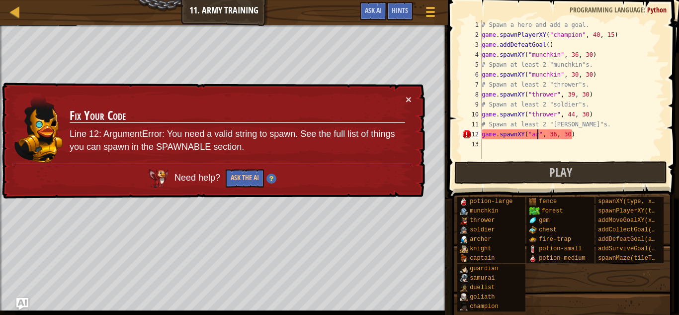
scroll to position [4, 8]
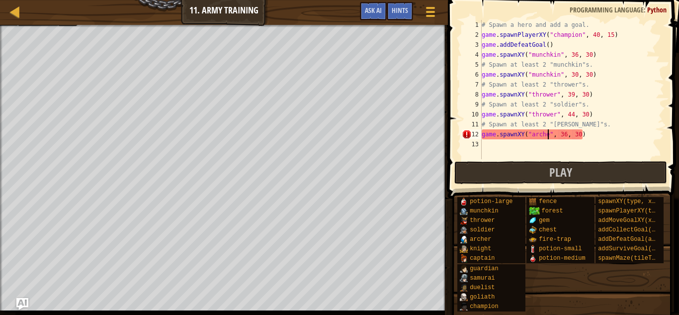
type textarea "game.spawnXY("[PERSON_NAME]", 36, 30)"
click at [562, 142] on div "# Spawn a hero and add a goal. game . spawnPlayerXY ( "champion" , 40 , 15 ) ga…" at bounding box center [572, 99] width 184 height 159
click at [571, 134] on div "# Spawn a hero and add a goal. game . spawnPlayerXY ( "champion" , 40 , 15 ) ga…" at bounding box center [572, 99] width 184 height 159
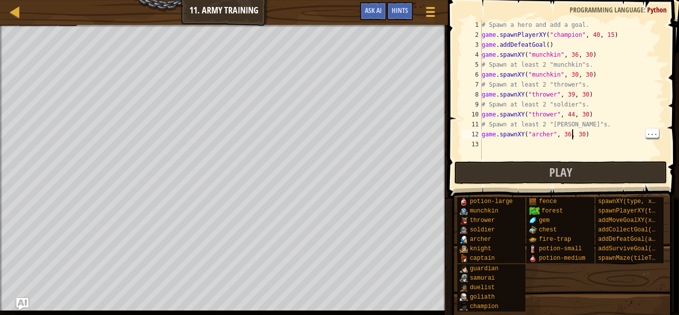
click at [570, 133] on div "# Spawn a hero and add a goal. game . spawnPlayerXY ( "champion" , 40 , 15 ) ga…" at bounding box center [572, 99] width 184 height 159
type textarea "game.spawnXY("[PERSON_NAME]", 15, 30)"
click at [583, 138] on div "# Spawn a hero and add a goal. game . spawnPlayerXY ( "champion" , 40 , 15 ) ga…" at bounding box center [572, 99] width 184 height 159
drag, startPoint x: 482, startPoint y: 134, endPoint x: 594, endPoint y: 136, distance: 111.9
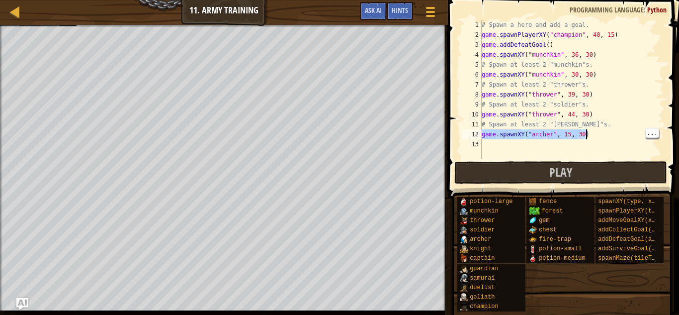
click at [594, 136] on div "# Spawn a hero and add a goal. game . spawnPlayerXY ( "champion" , 40 , 15 ) ga…" at bounding box center [572, 99] width 184 height 159
click at [564, 152] on div "# Spawn a hero and add a goal. game . spawnPlayerXY ( "champion" , 40 , 15 ) ga…" at bounding box center [572, 99] width 184 height 159
paste textarea "game.spawnXY("[PERSON_NAME]", 15, 30)"
click at [570, 146] on div "# Spawn a hero and add a goal. game . spawnPlayerXY ( "champion" , 40 , 15 ) ga…" at bounding box center [572, 99] width 184 height 159
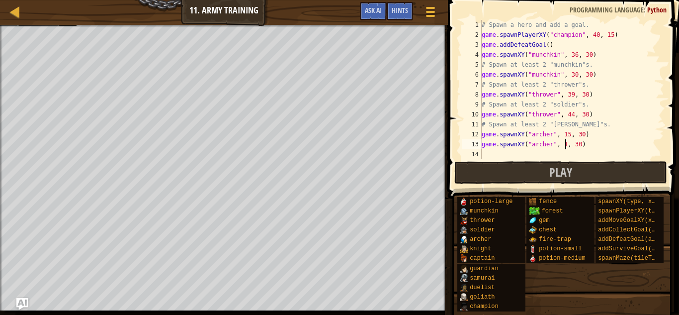
scroll to position [4, 12]
click at [595, 174] on button "Play" at bounding box center [560, 172] width 213 height 23
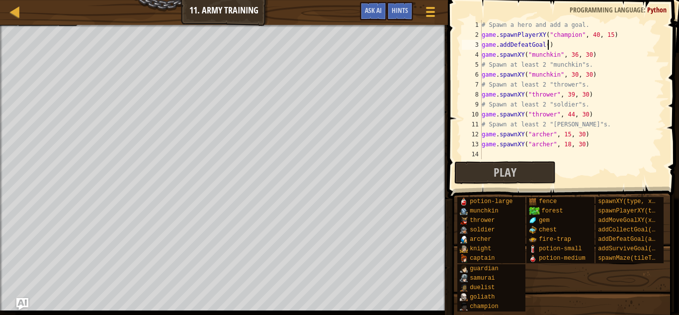
scroll to position [4, 9]
click at [549, 44] on div "# Spawn a hero and add a goal. game . spawnPlayerXY ( "champion" , 40 , 15 ) ga…" at bounding box center [572, 99] width 184 height 159
click at [521, 175] on button "Play" at bounding box center [504, 172] width 101 height 23
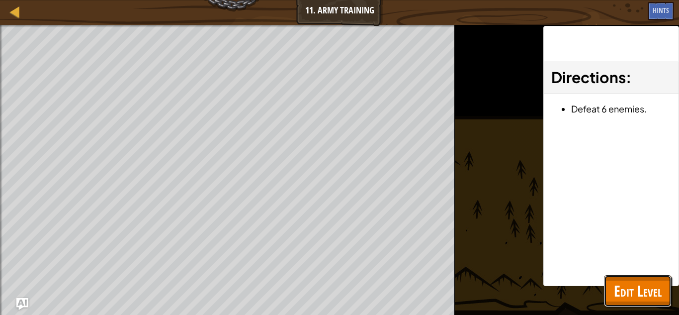
click at [648, 293] on span "Edit Level" at bounding box center [638, 290] width 48 height 20
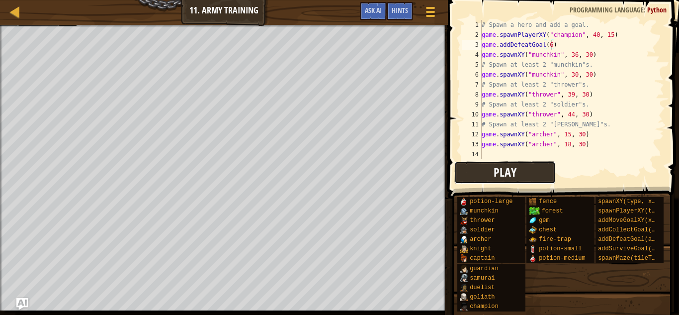
click at [518, 175] on button "Play" at bounding box center [504, 172] width 101 height 23
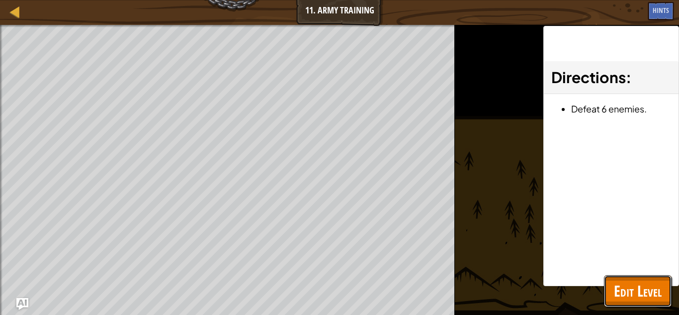
click at [639, 281] on span "Edit Level" at bounding box center [638, 290] width 48 height 20
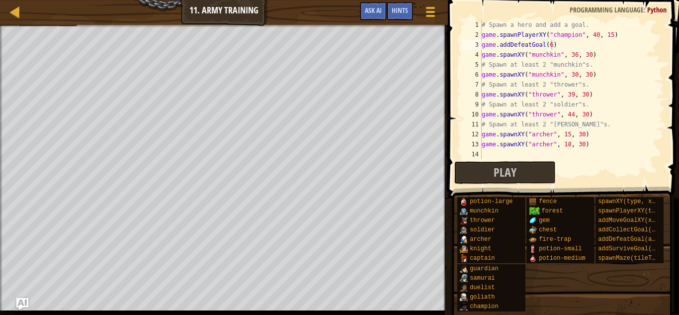
click at [554, 48] on div "# Spawn a hero and add a goal. game . spawnPlayerXY ( "champion" , 40 , 15 ) ga…" at bounding box center [572, 99] width 184 height 159
click at [552, 45] on div "# Spawn a hero and add a goal. game . spawnPlayerXY ( "champion" , 40 , 15 ) ga…" at bounding box center [572, 99] width 184 height 159
click at [521, 172] on button "Play" at bounding box center [504, 172] width 101 height 23
click at [378, 15] on button "Ask AI" at bounding box center [373, 11] width 27 height 18
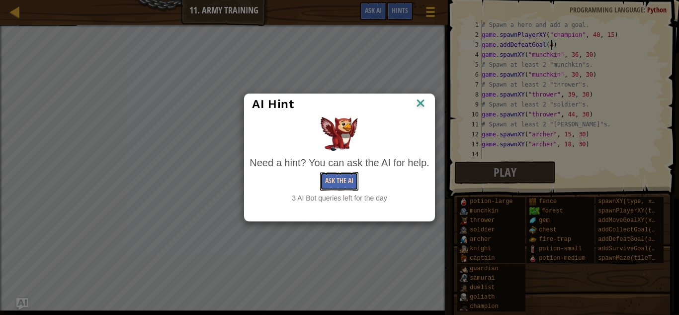
click at [342, 175] on button "Ask the AI" at bounding box center [339, 181] width 38 height 18
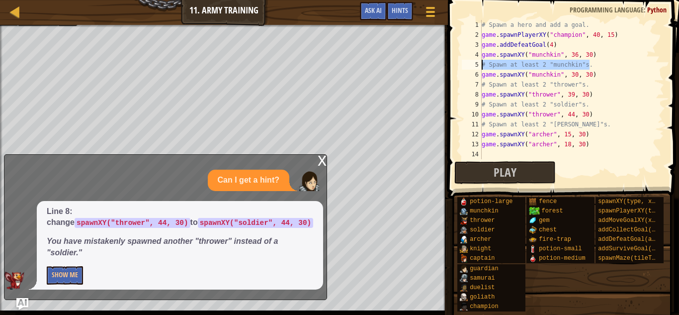
drag, startPoint x: 591, startPoint y: 67, endPoint x: 482, endPoint y: 70, distance: 108.9
click at [482, 70] on div "# Spawn a hero and add a goal. game . spawnPlayerXY ( "champion" , 40 , 15 ) ga…" at bounding box center [572, 99] width 184 height 159
drag, startPoint x: 591, startPoint y: 64, endPoint x: 481, endPoint y: 66, distance: 109.9
click at [481, 66] on div "game.spawnXY("munchkin", 30, 30) 1 2 3 4 5 6 7 8 9 10 11 12 13 14 # Spawn a her…" at bounding box center [562, 89] width 204 height 139
type textarea "# Spawn at least 2 "munchkin"s."
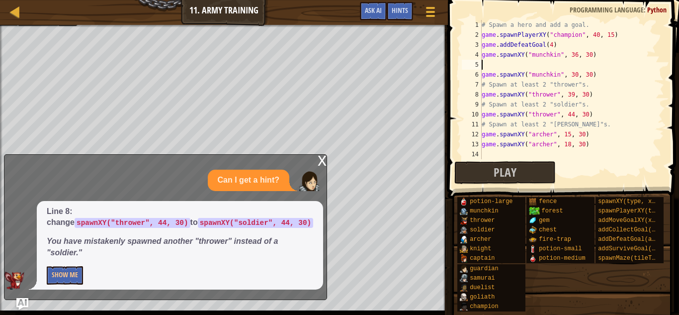
scroll to position [4, 0]
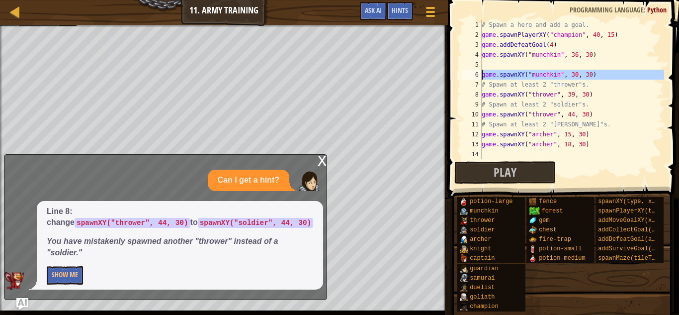
click at [480, 73] on div "6" at bounding box center [472, 75] width 20 height 10
type textarea "game.spawnXY("munchkin", 30, 30)"
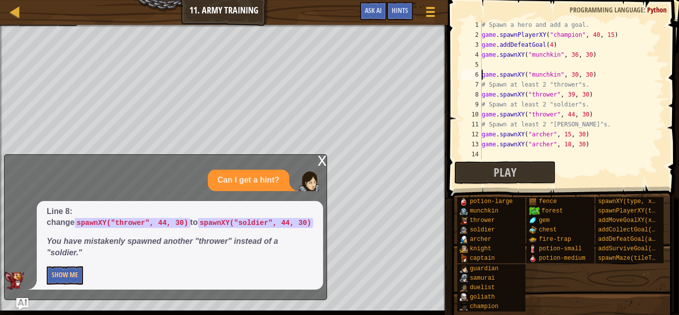
click at [485, 63] on div "# Spawn a hero and add a goal. game . spawnPlayerXY ( "champion" , 40 , 15 ) ga…" at bounding box center [572, 99] width 184 height 159
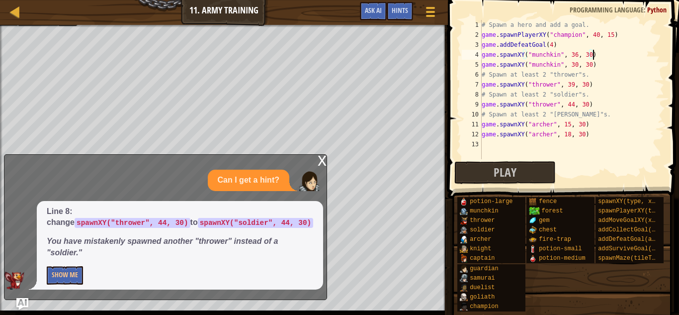
click at [481, 74] on div "6" at bounding box center [472, 75] width 20 height 10
click at [322, 162] on div "x" at bounding box center [322, 160] width 9 height 10
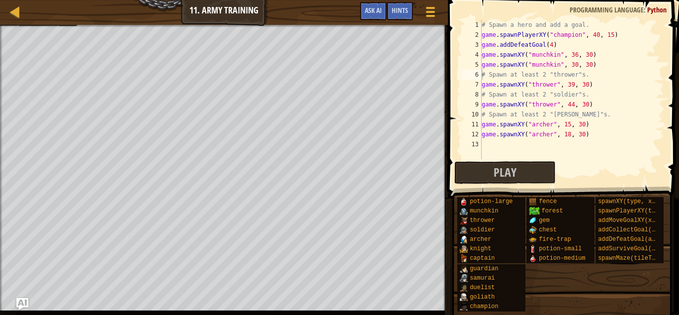
type textarea "game.spawnXY("thrower", 39, 30)"
click at [595, 87] on div "# Spawn a hero and add a goal. game . spawnPlayerXY ( "champion" , 40 , 15 ) ga…" at bounding box center [572, 99] width 184 height 159
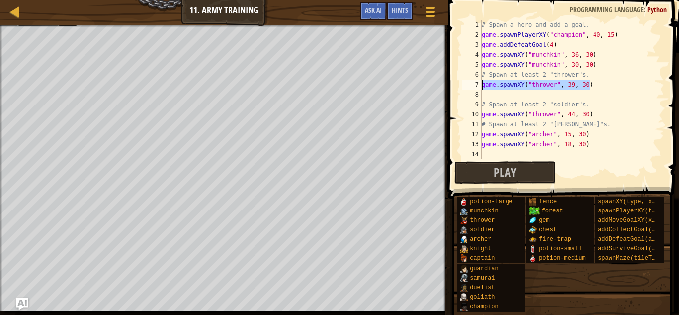
drag, startPoint x: 595, startPoint y: 81, endPoint x: 456, endPoint y: 85, distance: 138.3
click at [456, 85] on div "1 2 3 4 5 6 7 8 9 10 11 12 13 14 # Spawn a hero and add a goal. game . spawnPla…" at bounding box center [562, 119] width 234 height 228
type textarea "game.spawnXY("thrower", 39, 30)"
click at [488, 93] on div "# Spawn a hero and add a goal. game . spawnPlayerXY ( "champion" , 40 , 15 ) ga…" at bounding box center [572, 99] width 184 height 159
paste textarea "game.spawnXY("thrower", 39, 30)"
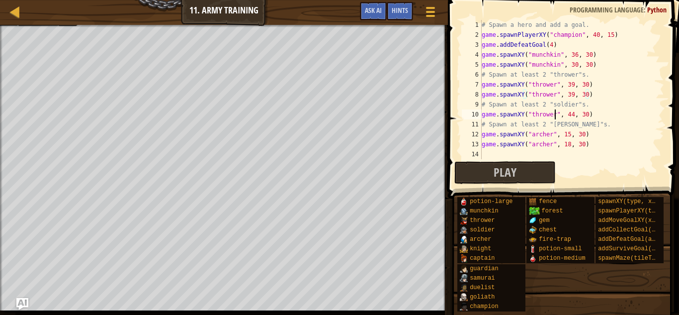
click at [554, 115] on div "# Spawn a hero and add a goal. game . spawnPlayerXY ( "champion" , 40 , 15 ) ga…" at bounding box center [572, 99] width 184 height 159
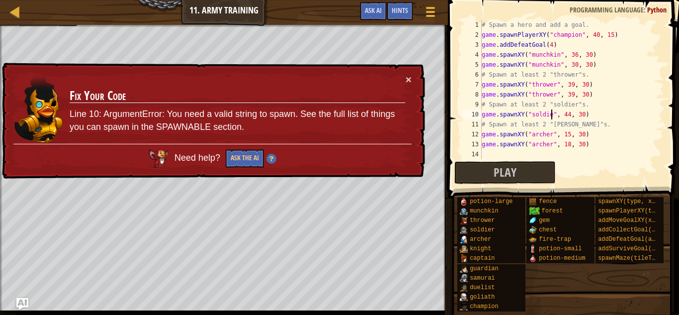
scroll to position [4, 10]
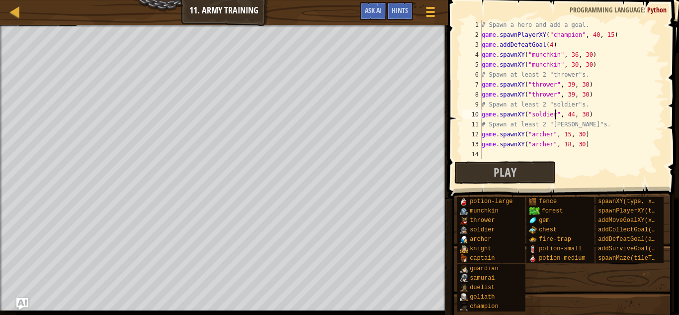
click at [611, 118] on div "# Spawn a hero and add a goal. game . spawnPlayerXY ( "champion" , 40 , 15 ) ga…" at bounding box center [572, 99] width 184 height 159
drag, startPoint x: 597, startPoint y: 113, endPoint x: 464, endPoint y: 114, distance: 132.7
click at [464, 114] on div "game.spawnXY("soldier", 44, 30) 1 2 3 4 5 6 7 8 9 10 11 12 13 14 # Spawn a hero…" at bounding box center [562, 89] width 204 height 139
type textarea "game.spawnXY("soldier", 44, 30)"
click at [605, 112] on div "# Spawn a hero and add a goal. game . spawnPlayerXY ( "champion" , 40 , 15 ) ga…" at bounding box center [572, 89] width 184 height 139
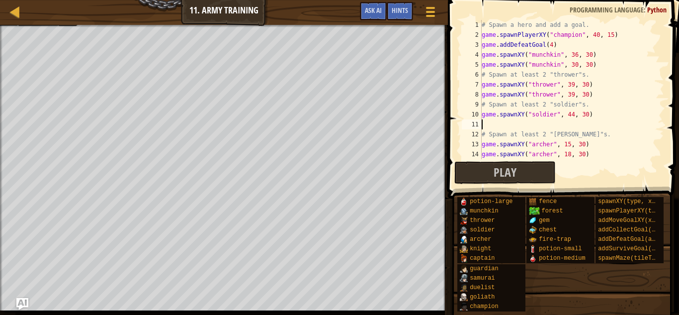
scroll to position [4, 0]
paste textarea "game.spawnXY("soldier", 44, 30)"
click at [551, 45] on div "# Spawn a hero and add a goal. game . spawnPlayerXY ( "champion" , 40 , 15 ) ga…" at bounding box center [572, 99] width 184 height 159
click at [562, 53] on div "# Spawn a hero and add a goal. game . spawnPlayerXY ( "champion" , 40 , 15 ) ga…" at bounding box center [572, 99] width 184 height 159
type textarea "game.spawnXY("munchkin", 36, 30)"
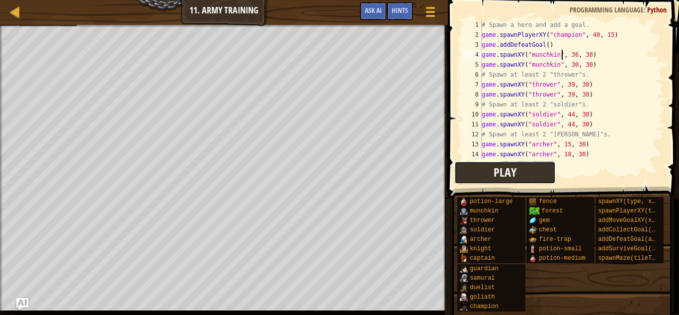
click at [530, 172] on button "Play" at bounding box center [504, 172] width 101 height 23
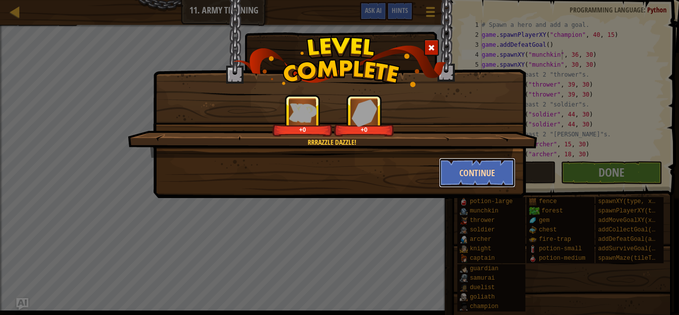
click at [499, 174] on button "Continue" at bounding box center [477, 173] width 77 height 30
